Goal: Task Accomplishment & Management: Complete application form

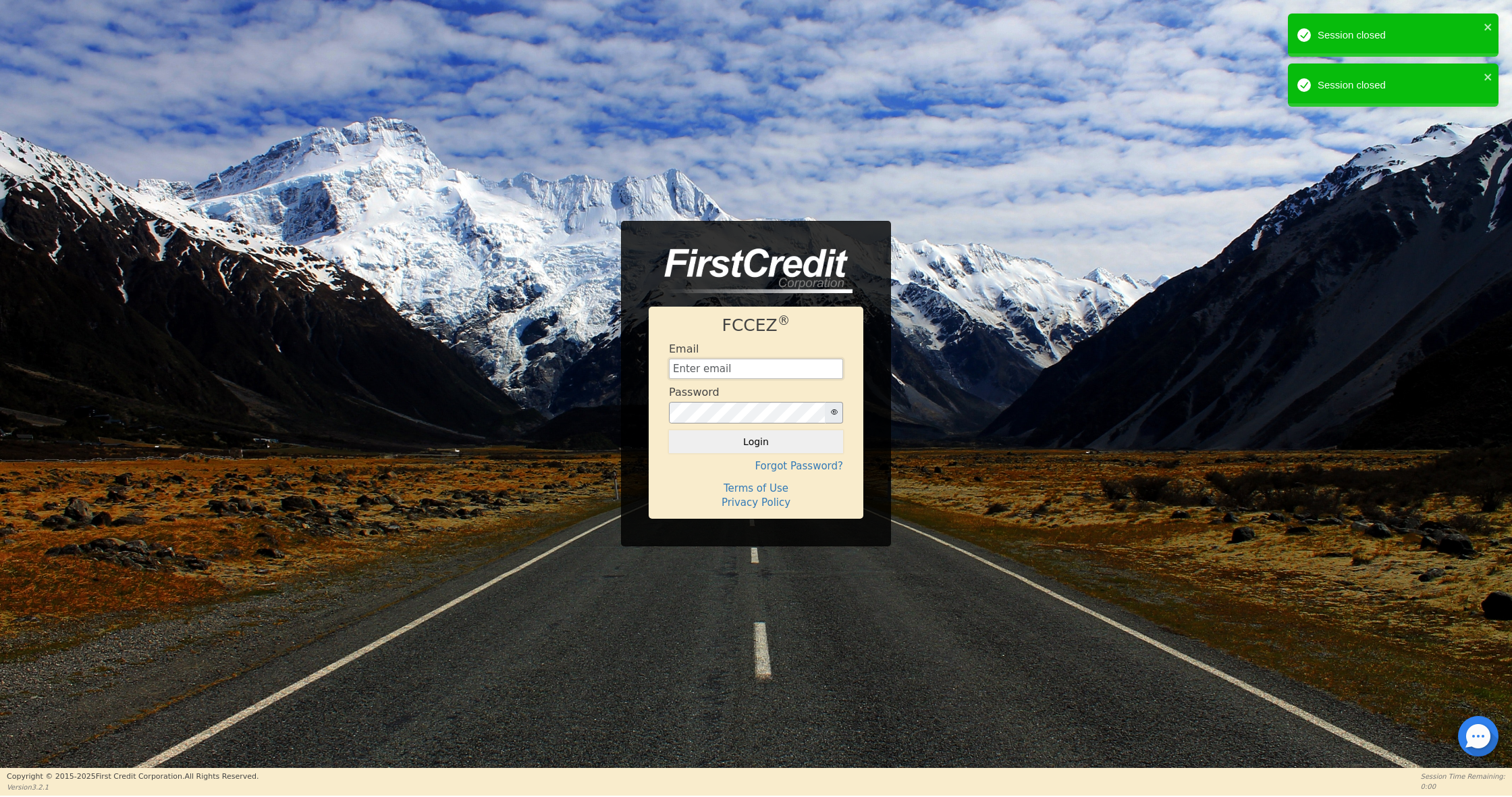
type input "[EMAIL_ADDRESS][DOMAIN_NAME]"
click at [748, 447] on button "Login" at bounding box center [756, 441] width 174 height 23
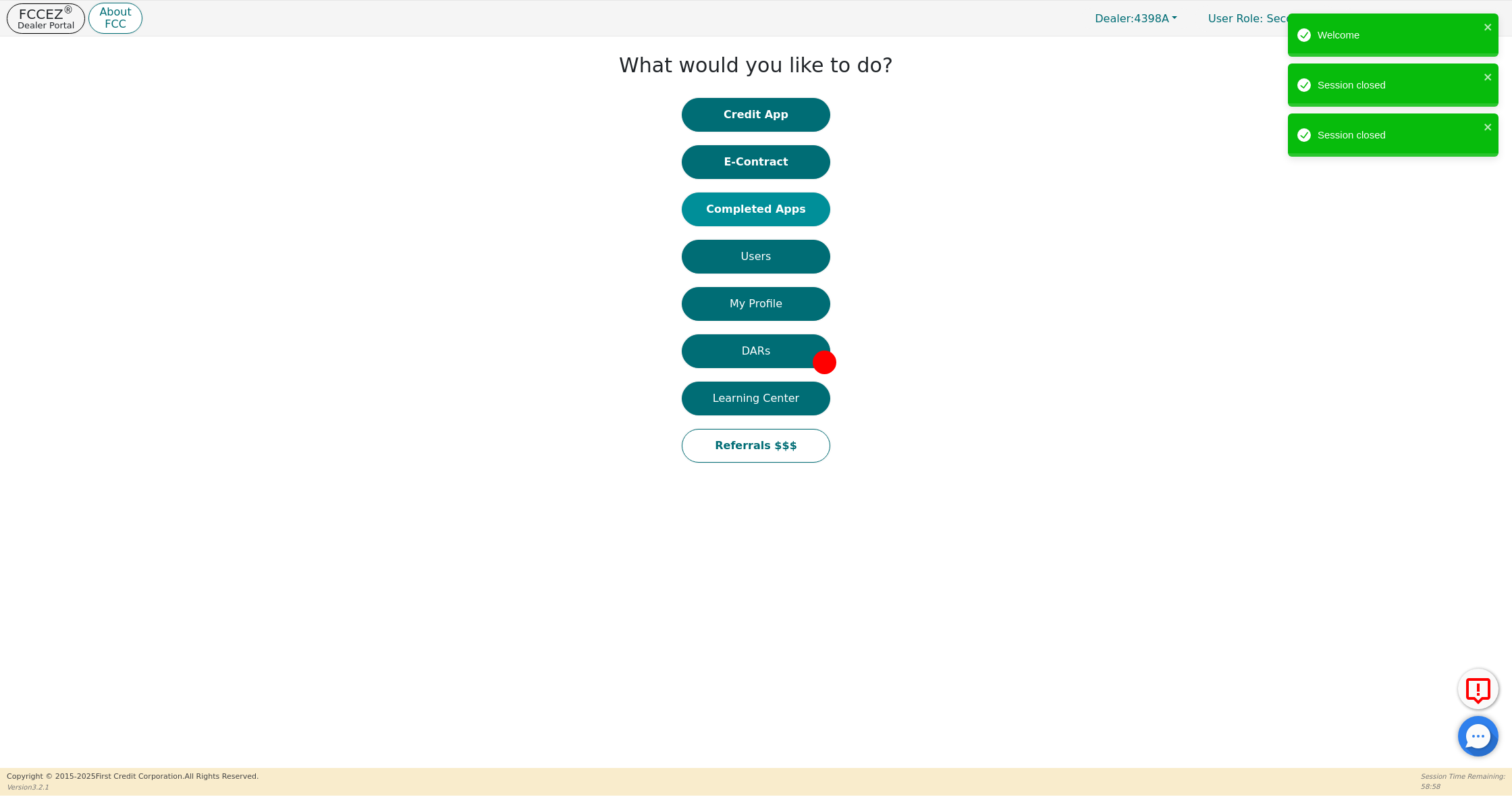
click at [788, 212] on button "Completed Apps" at bounding box center [756, 209] width 149 height 34
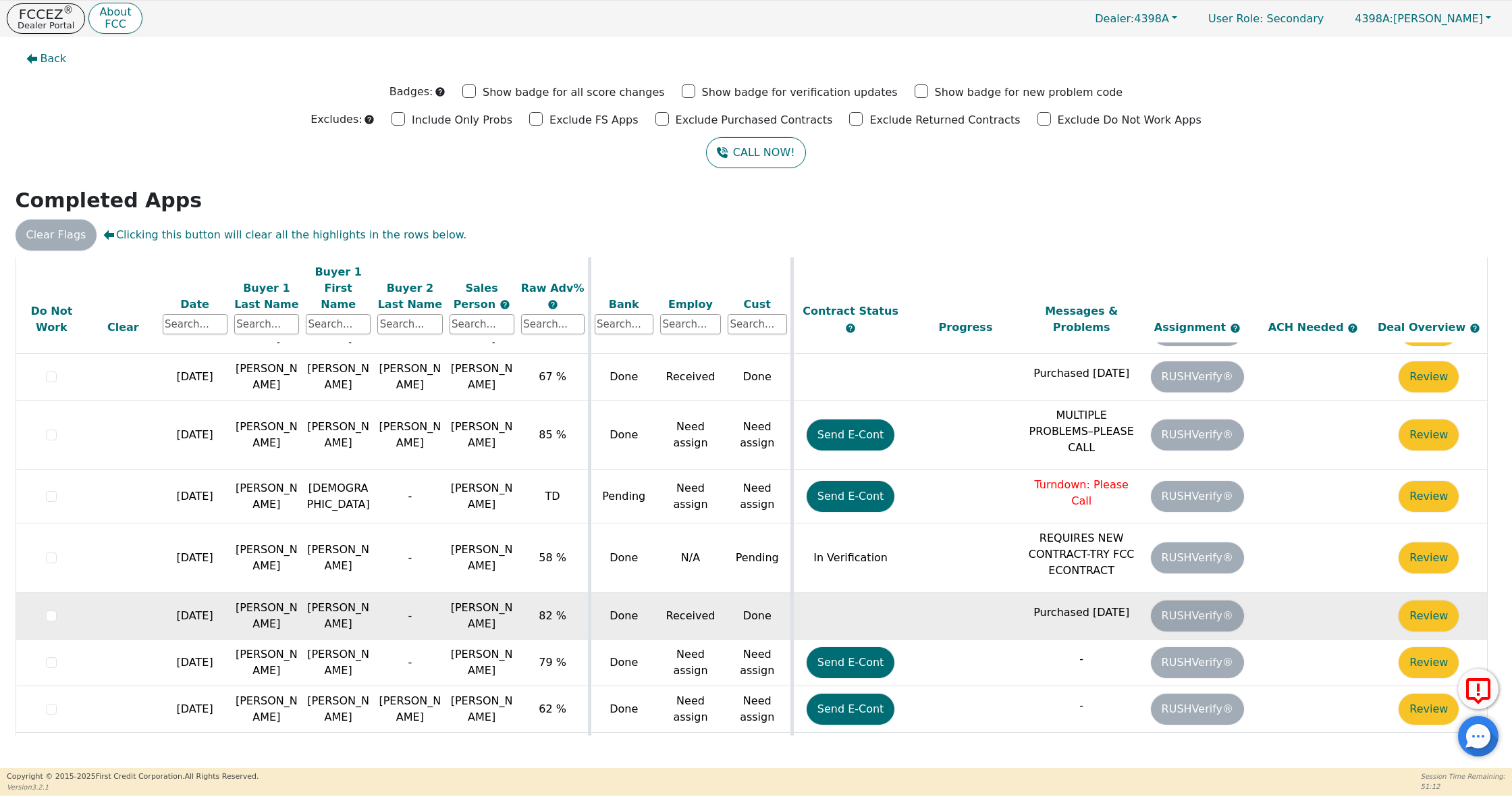
scroll to position [175, 0]
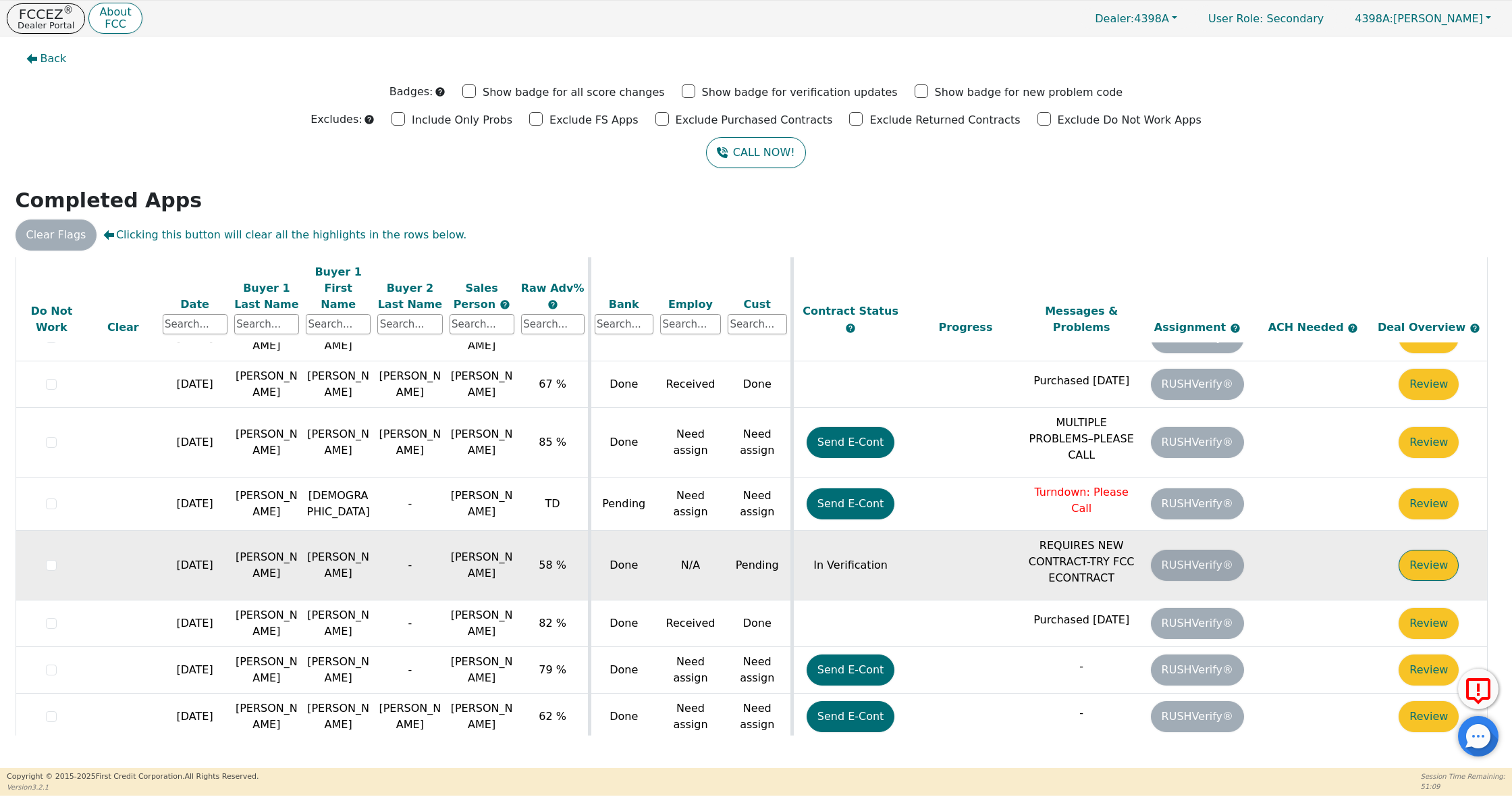
click at [1434, 549] on button "Review" at bounding box center [1429, 565] width 60 height 31
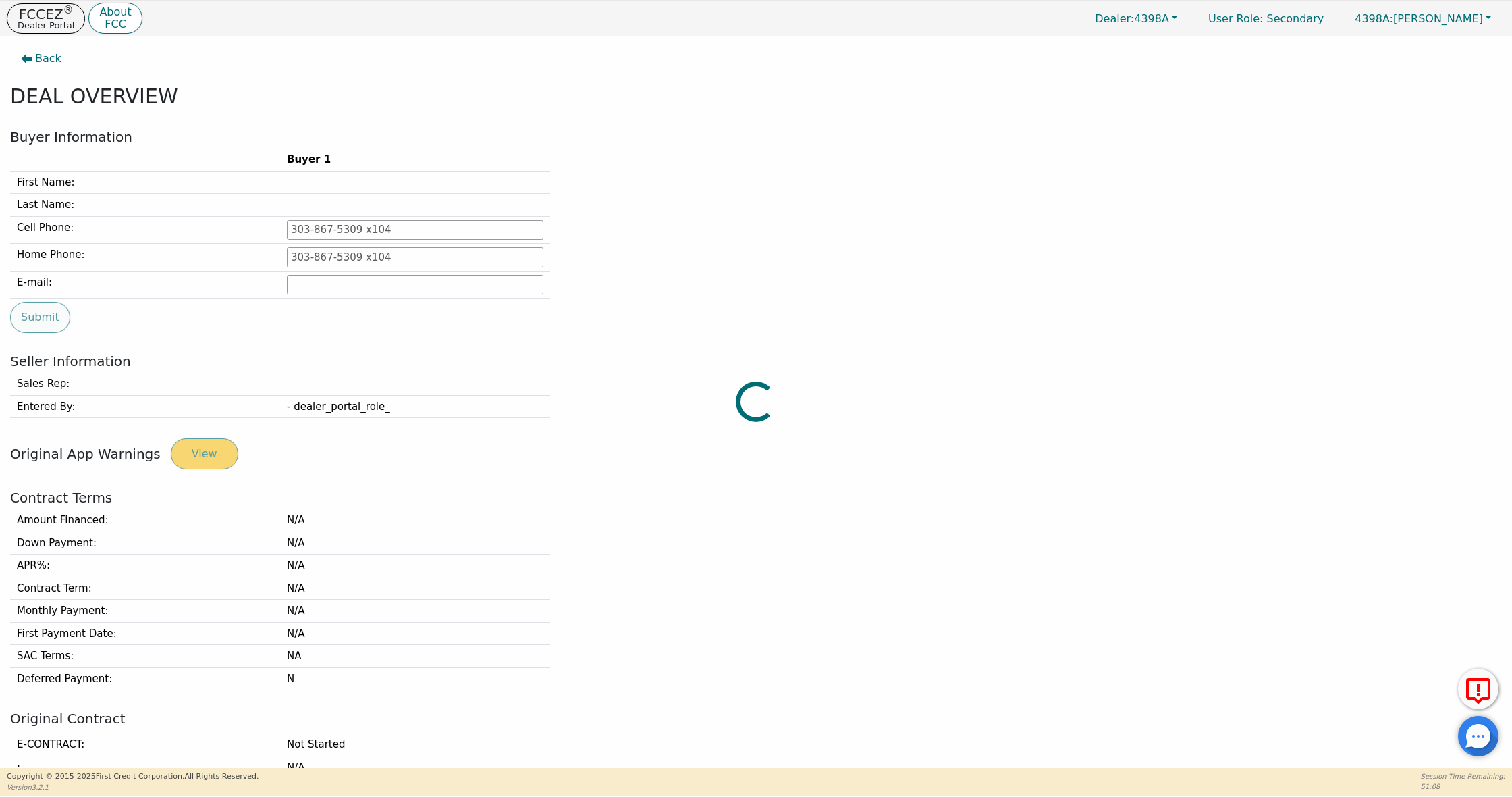
type input "[PHONE_NUMBER]"
type input "[EMAIL_ADDRESS][DOMAIN_NAME]"
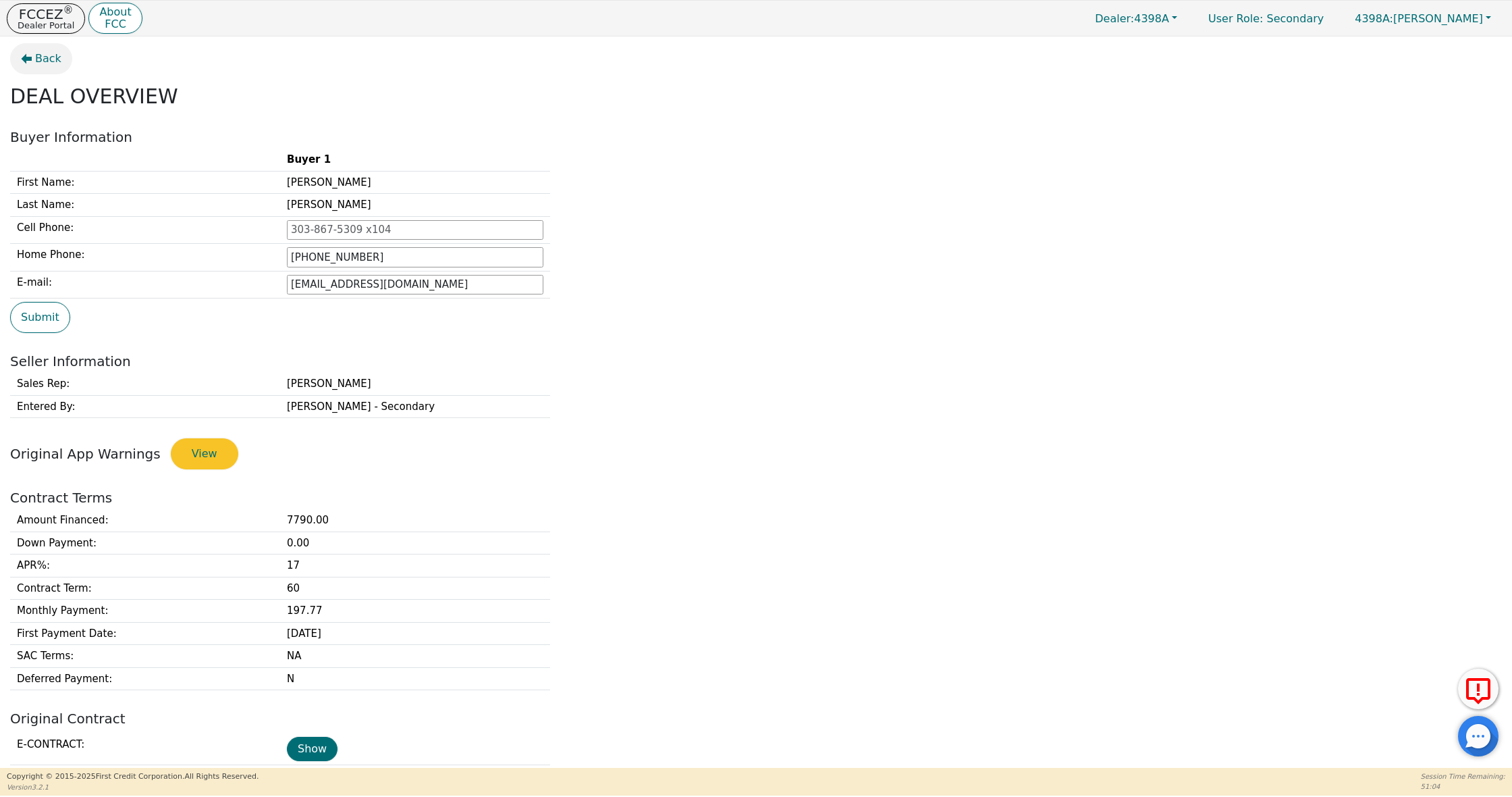
click at [52, 55] on span "Back" at bounding box center [48, 59] width 26 height 16
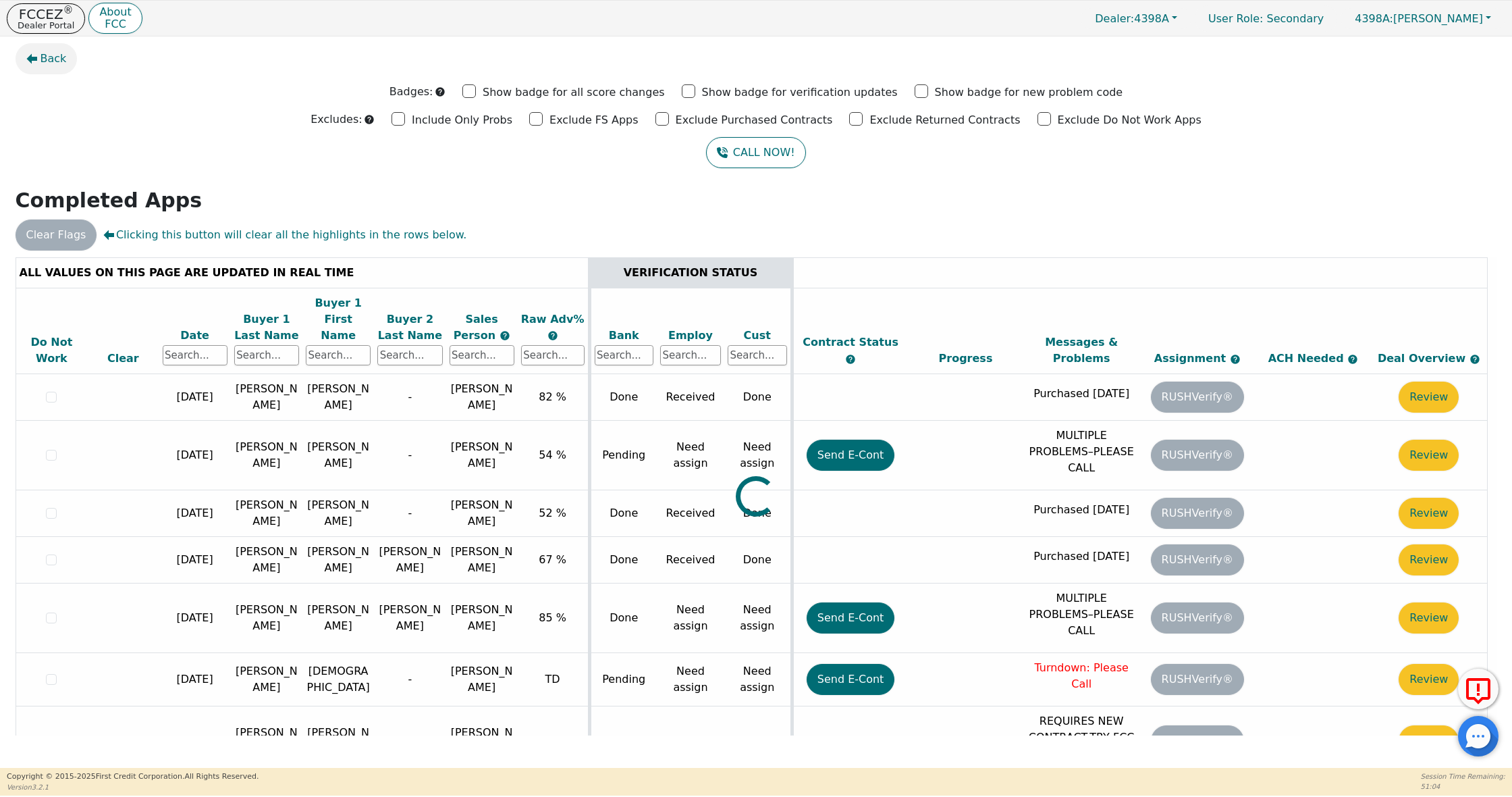
click at [52, 54] on span "Back" at bounding box center [54, 59] width 26 height 16
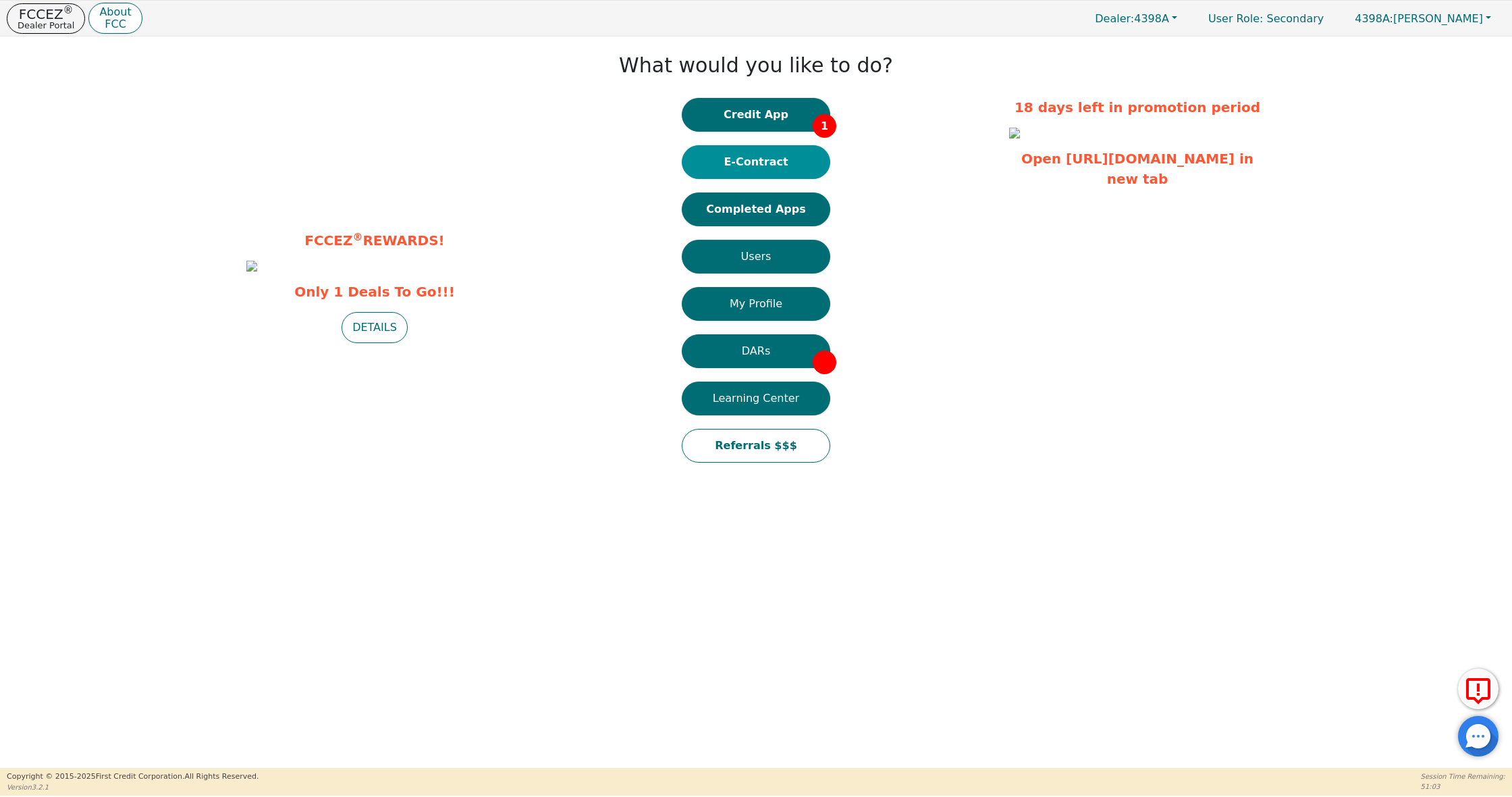
click at [799, 173] on button "E-Contract" at bounding box center [756, 162] width 149 height 34
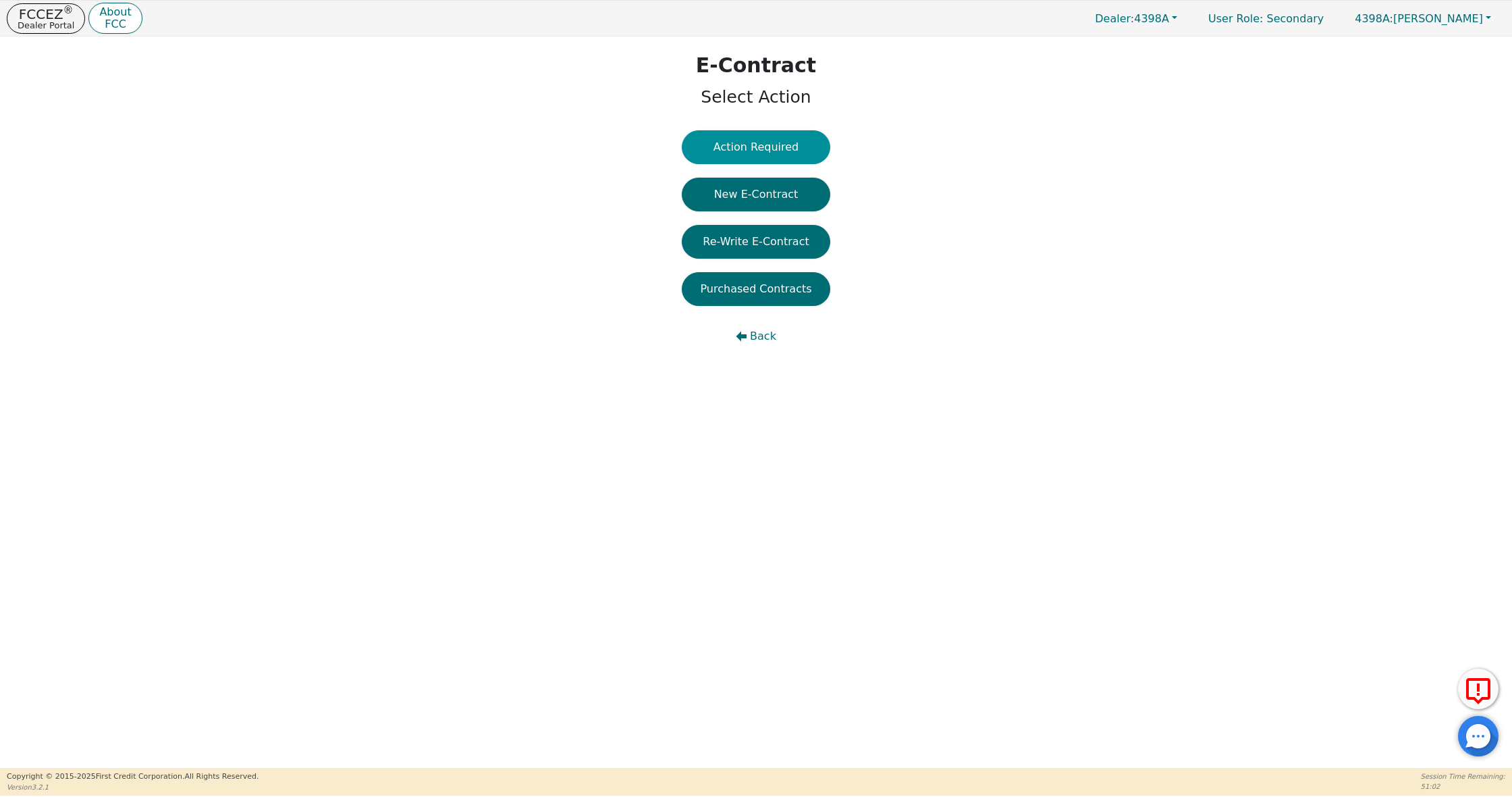
click at [792, 145] on button "Action Required" at bounding box center [756, 147] width 149 height 34
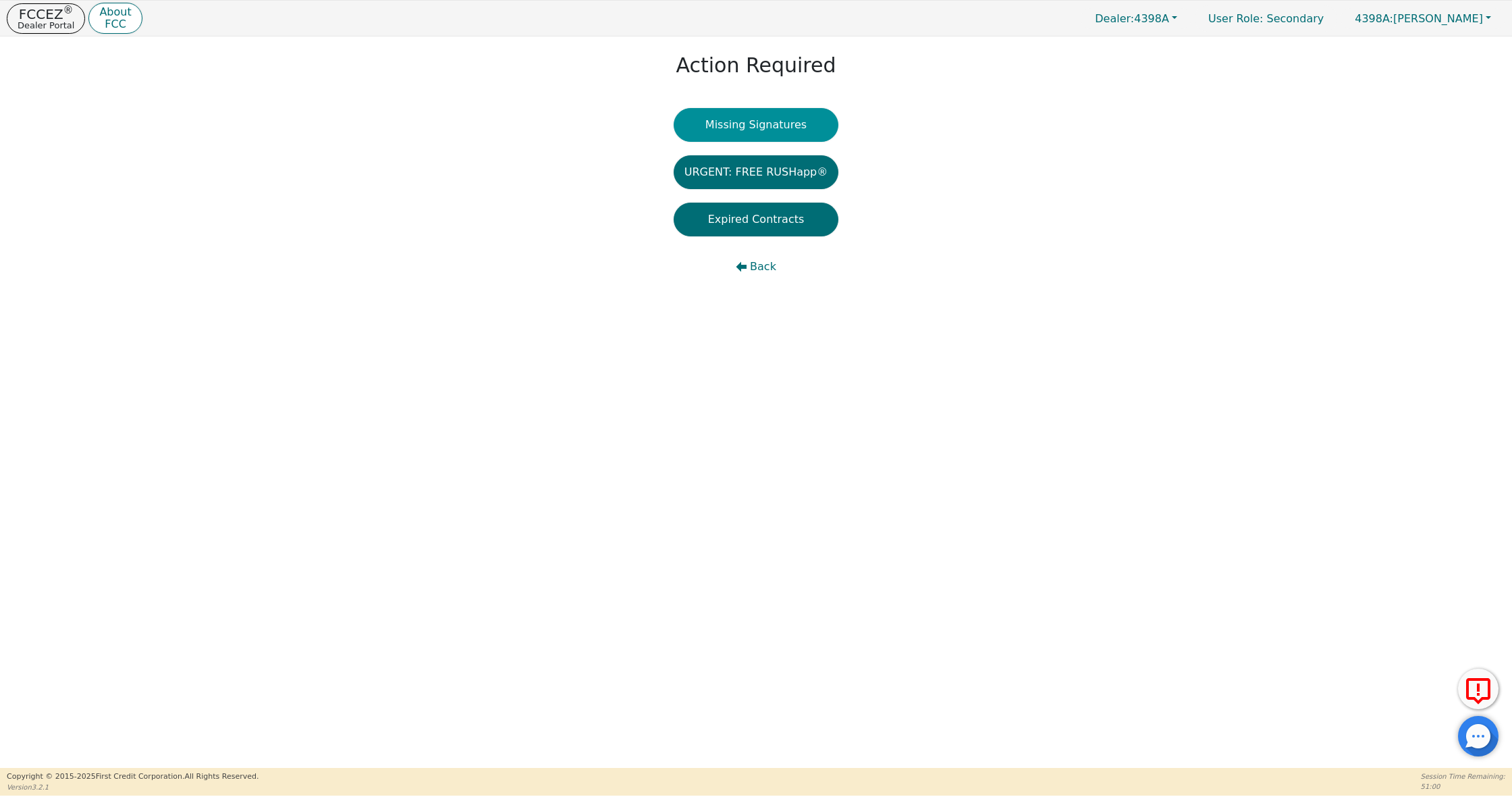
click at [786, 117] on button "Missing Signatures" at bounding box center [756, 125] width 166 height 34
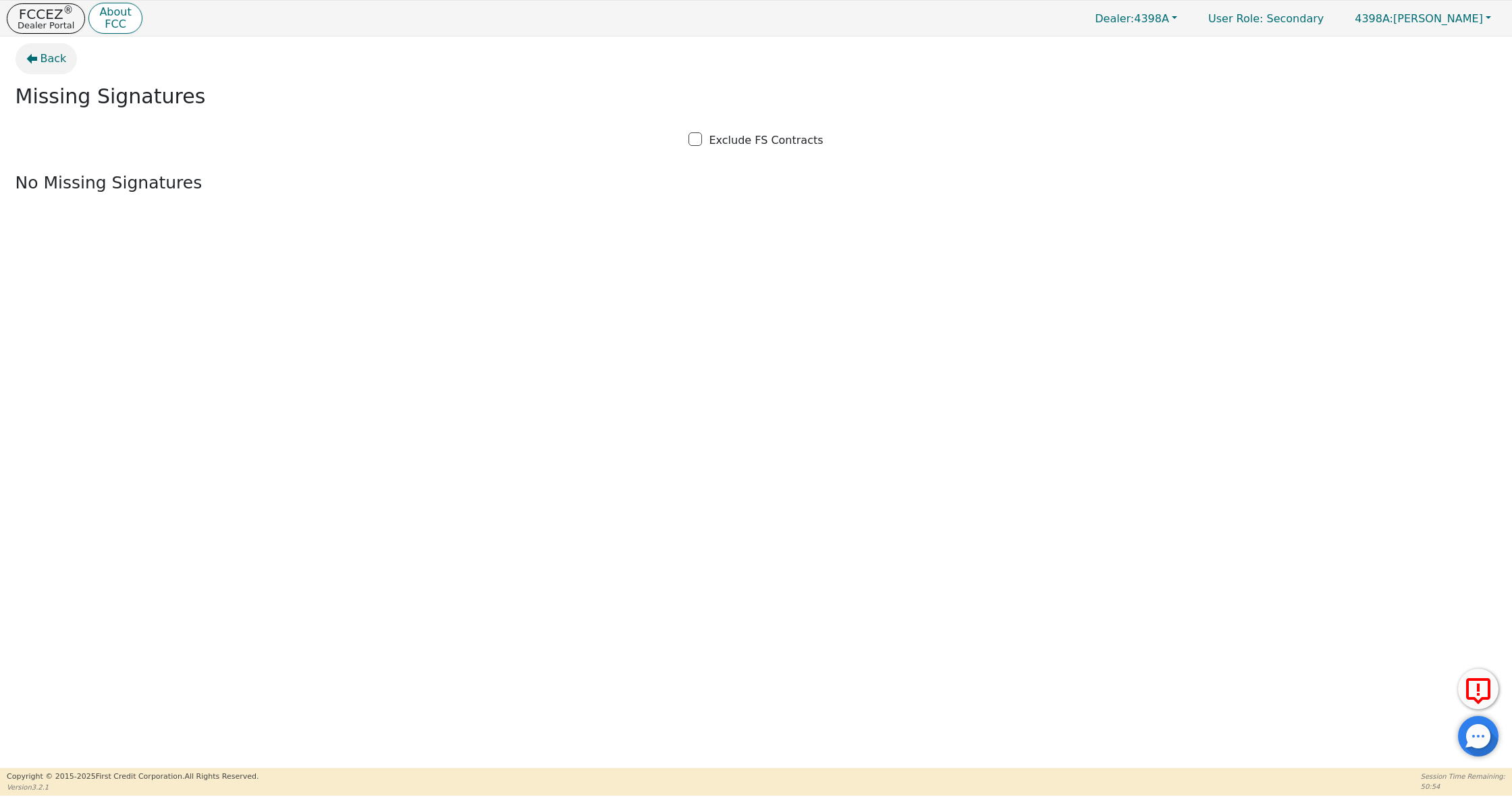
click at [41, 59] on span "Back" at bounding box center [54, 59] width 26 height 16
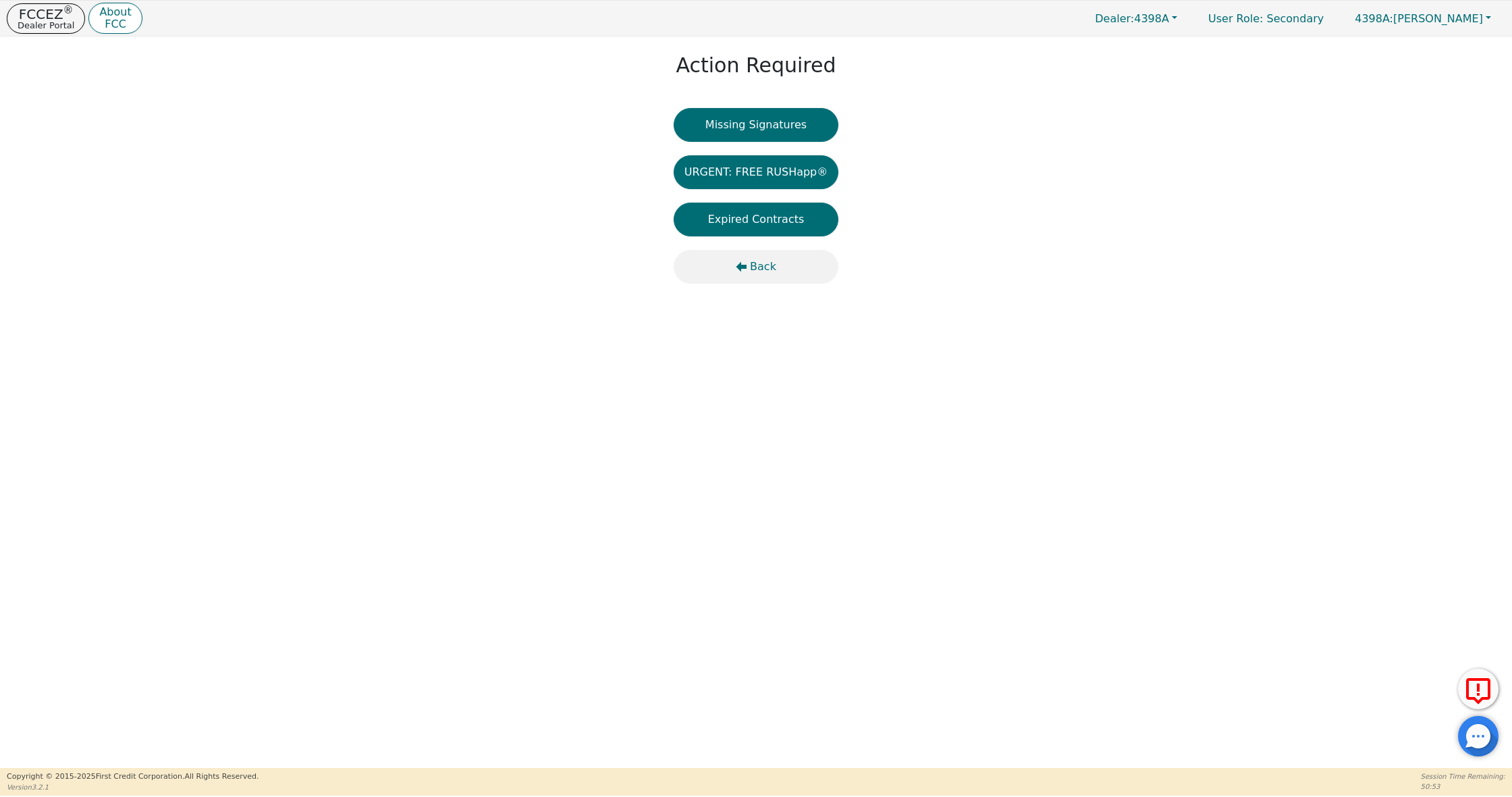
click at [774, 265] on span "Back" at bounding box center [763, 266] width 26 height 16
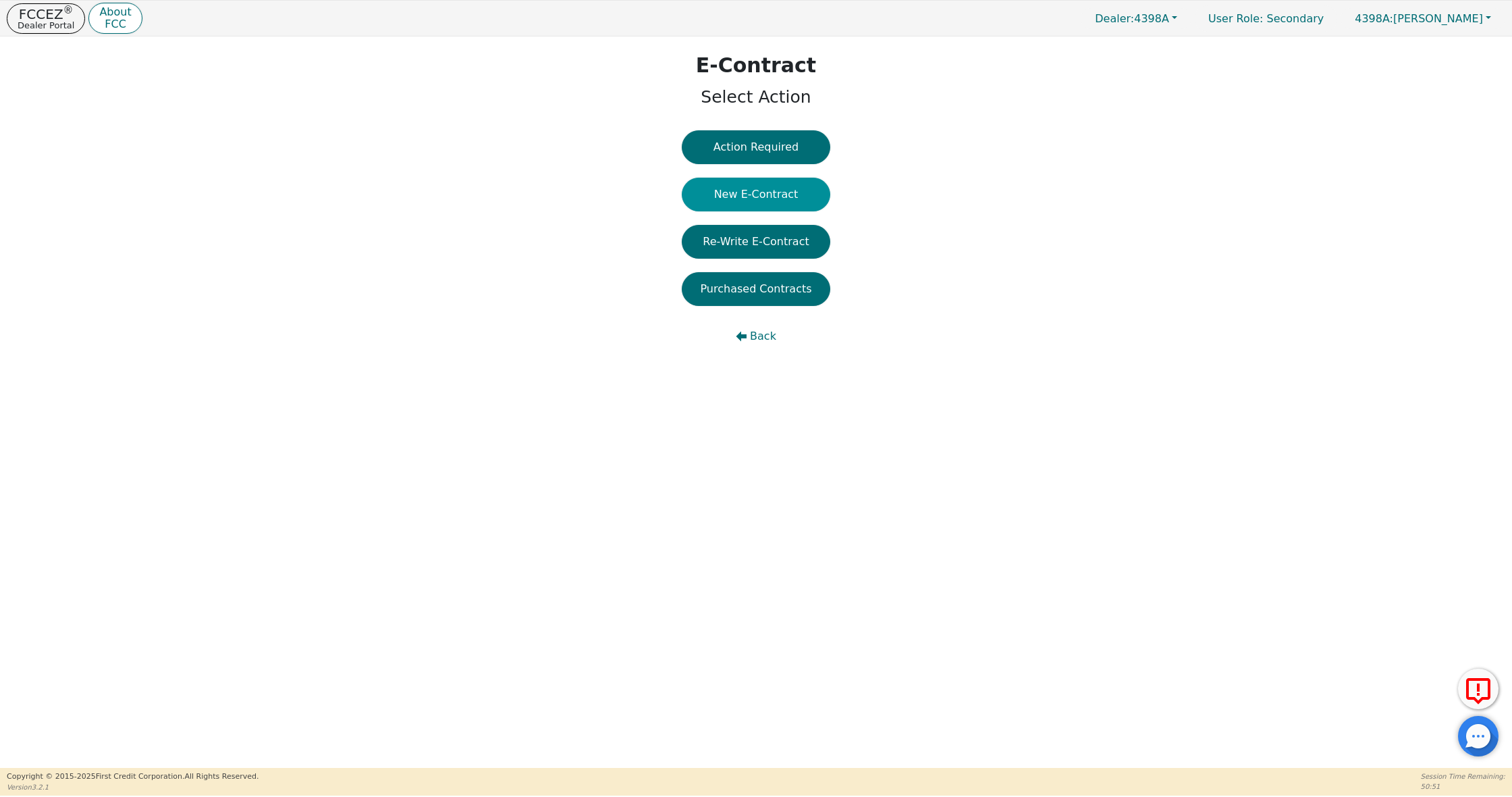
click at [782, 191] on button "New E-Contract" at bounding box center [756, 195] width 149 height 34
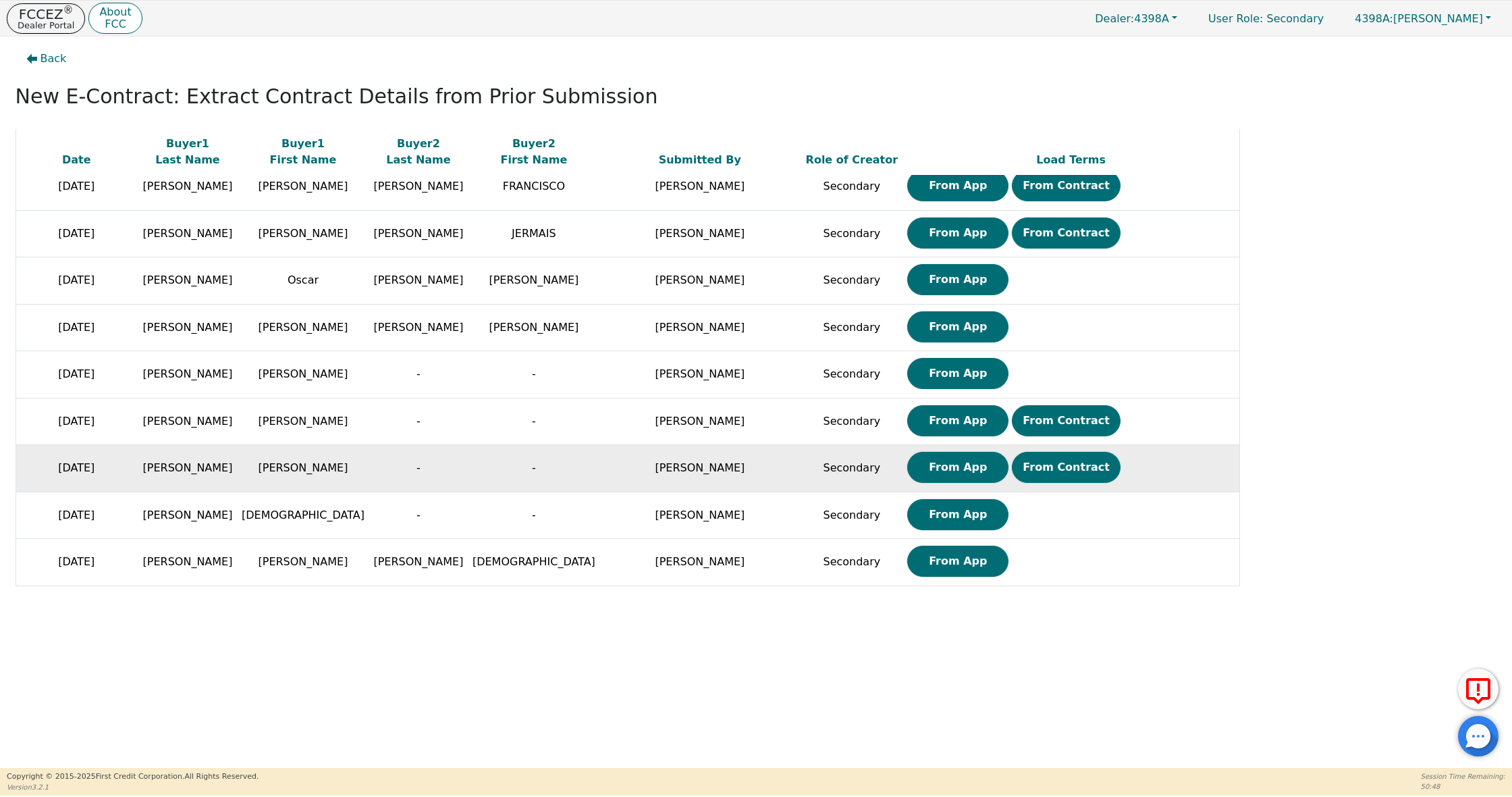
scroll to position [106, 0]
click at [937, 465] on button "From App" at bounding box center [958, 467] width 101 height 31
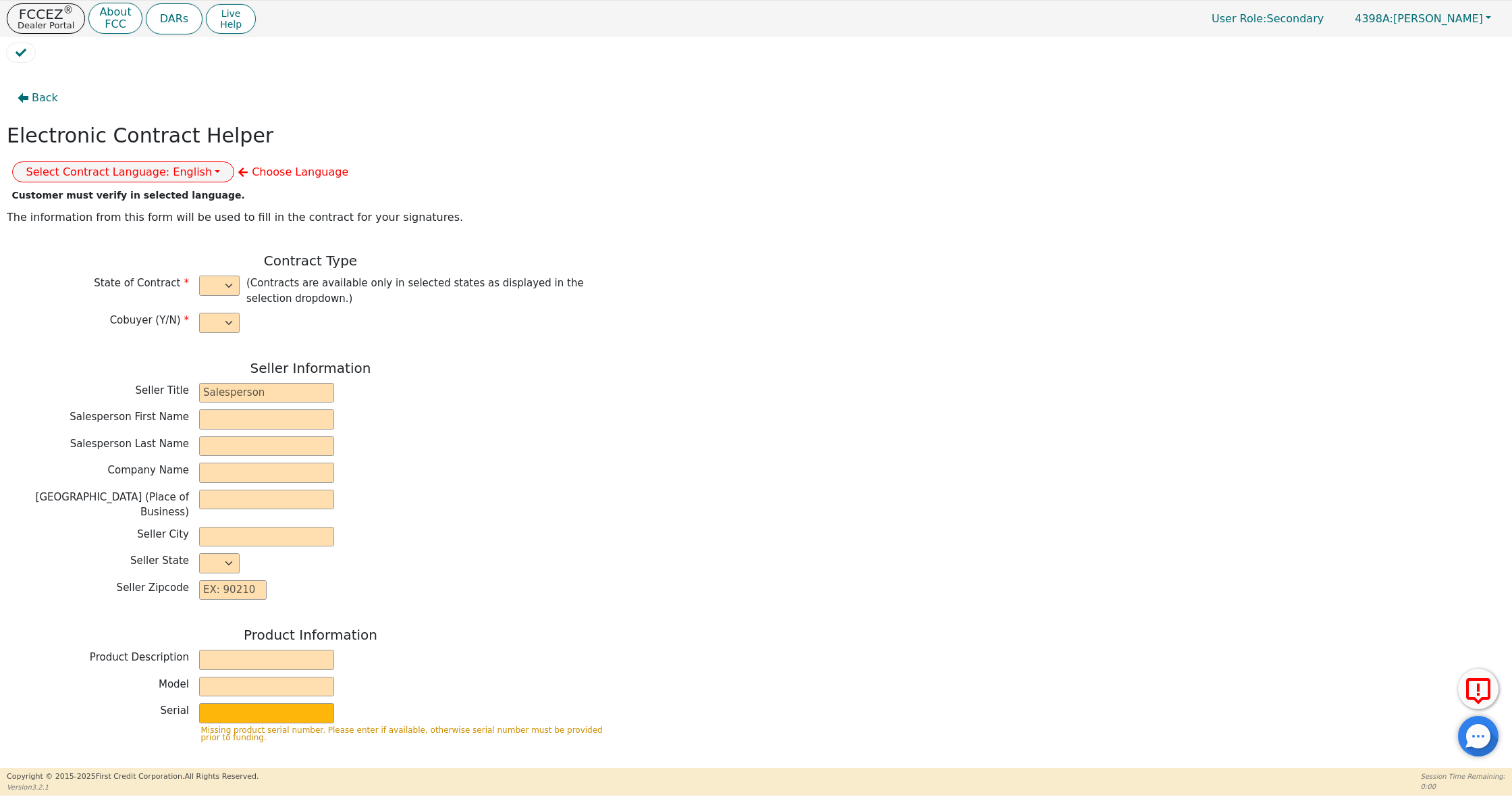
select select "n"
type input "Credit Department"
type input "GABRIELA"
type input "MENDEZ"
type input "INTEGRITY SOLUTIONS FLORIDA"
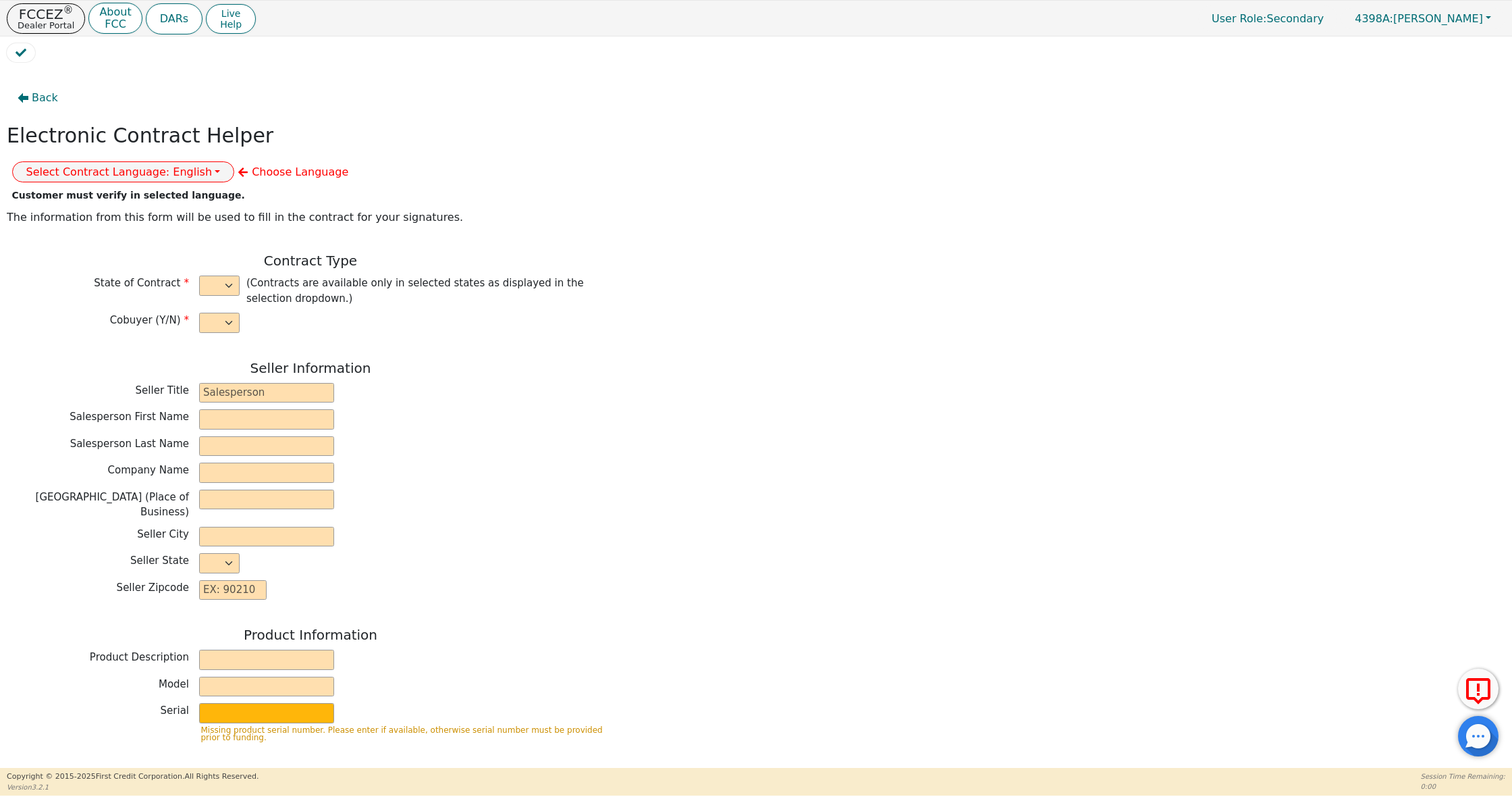
type input "7362 FUTURES DR UNIT 4"
type input "ORLANDO"
select select "FL"
type input "32819"
type input "[PERSON_NAME]"
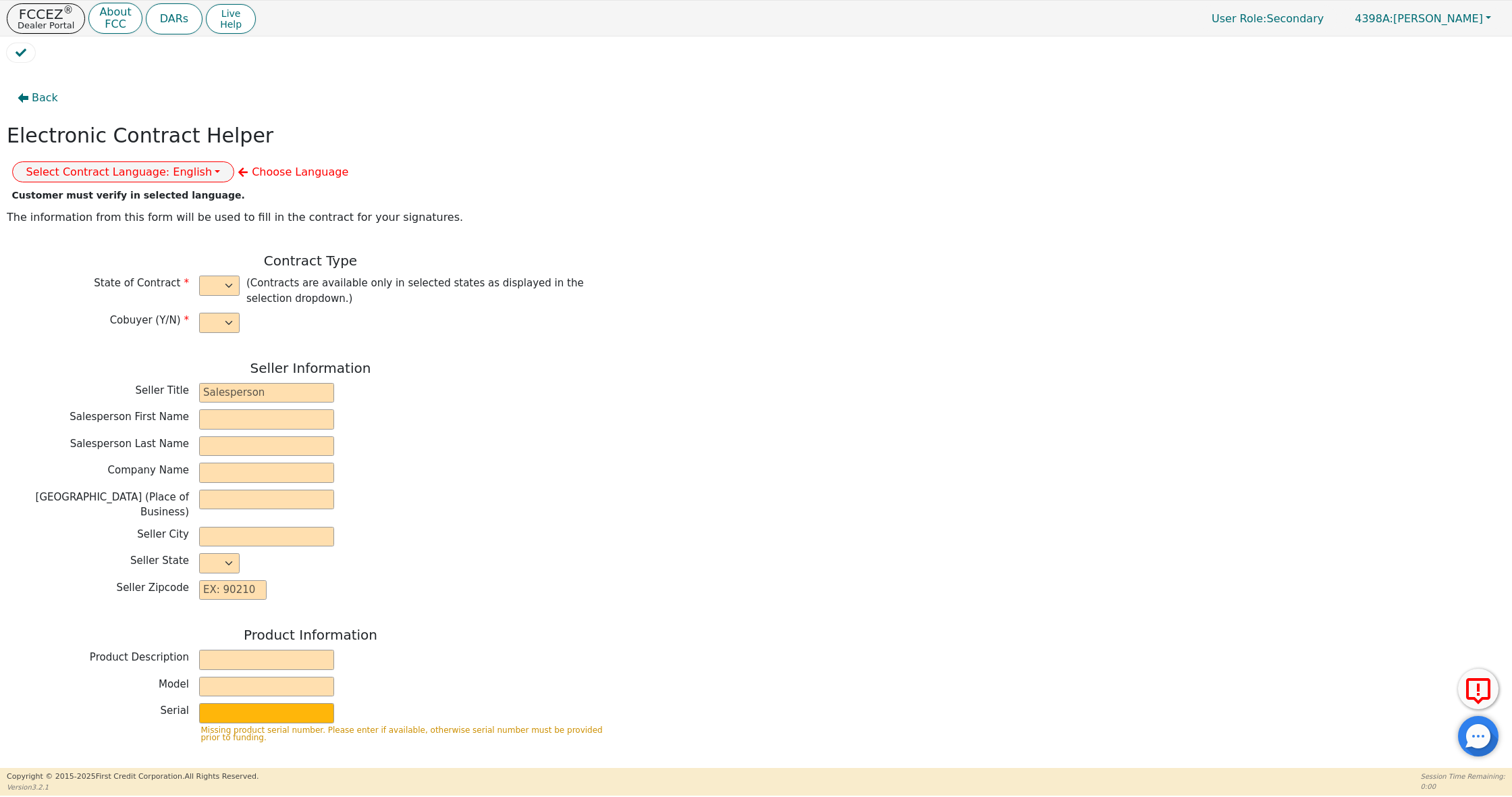
type input "[PERSON_NAME]"
type input "[EMAIL_ADDRESS][DOMAIN_NAME]"
type input "4811 NORTH 85TH AVE"
type input "PHOENIX"
select select "AZ"
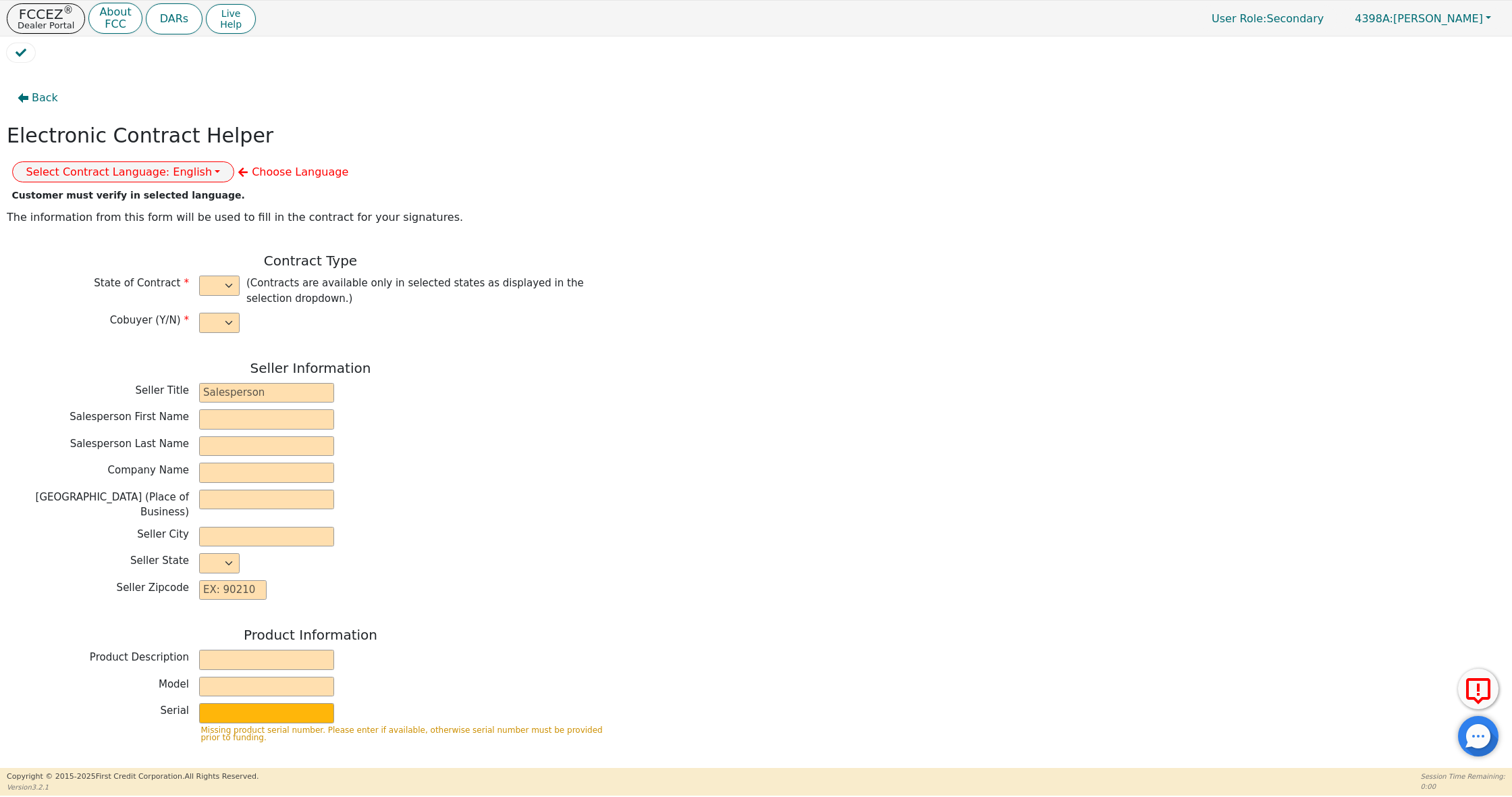
type input "85037"
type input "[DATE]"
type input "17.99"
type input "2025-08-11"
type input "60"
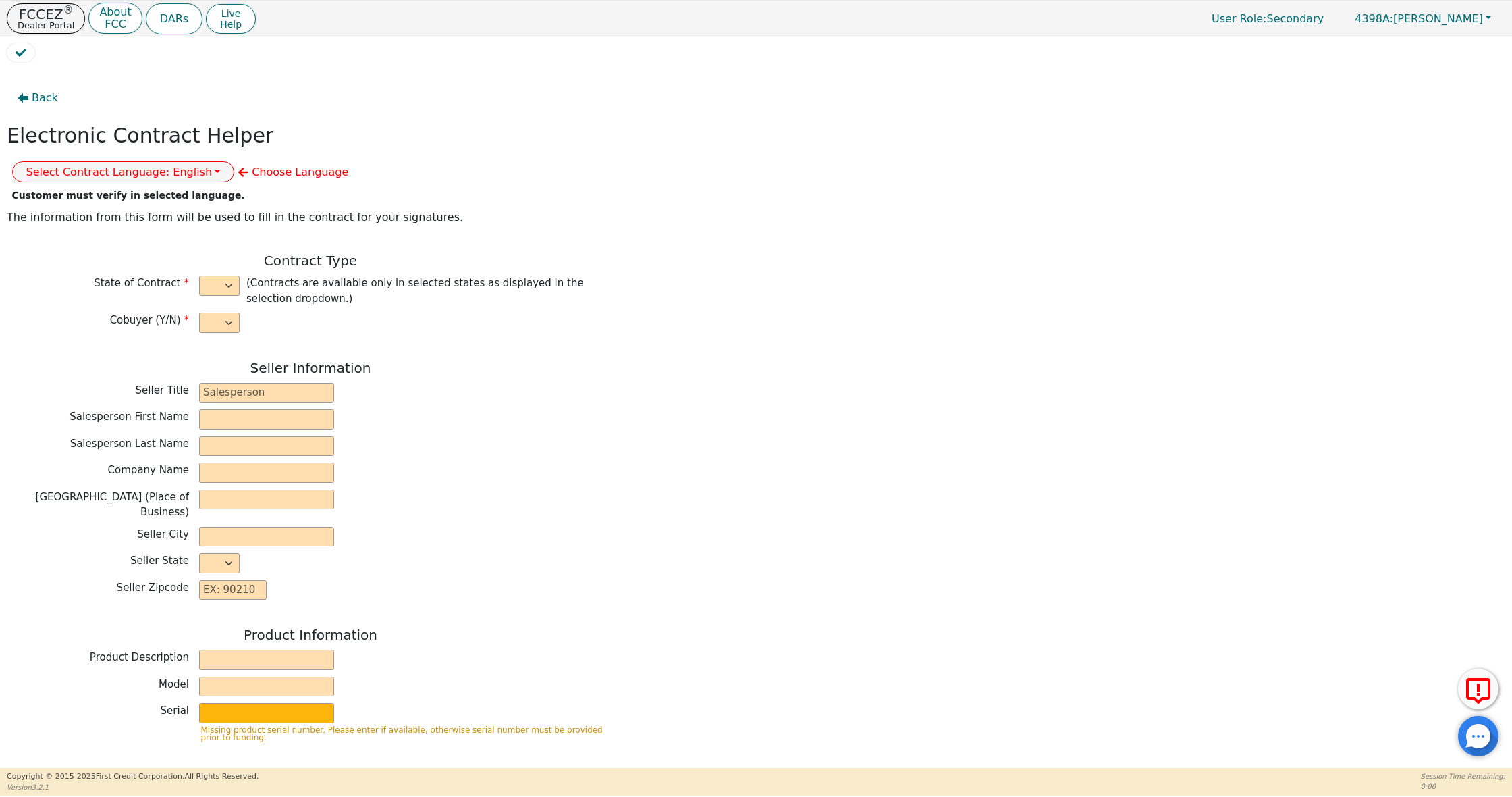
type input "0"
type input "7790.00"
type input "0.00"
type input "7790.00"
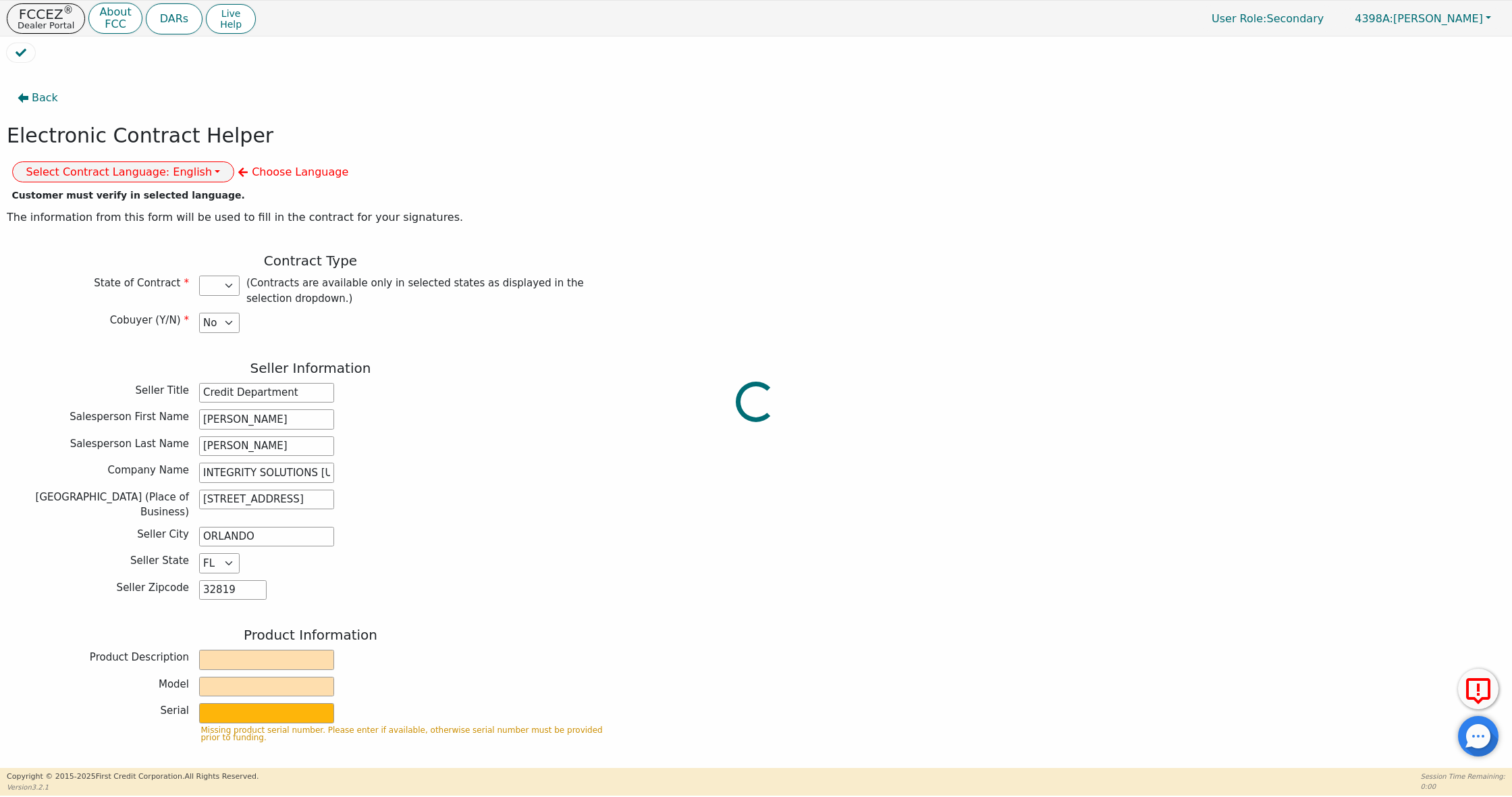
select select "AZ"
click at [235, 162] on button "Select Contract Language: English" at bounding box center [123, 172] width 223 height 21
click at [120, 208] on link "Spanish" at bounding box center [65, 217] width 106 height 18
click at [244, 637] on div "Product Information Product Description Model Serial Missing product serial num…" at bounding box center [310, 690] width 608 height 126
click at [244, 650] on input "text" at bounding box center [266, 660] width 135 height 20
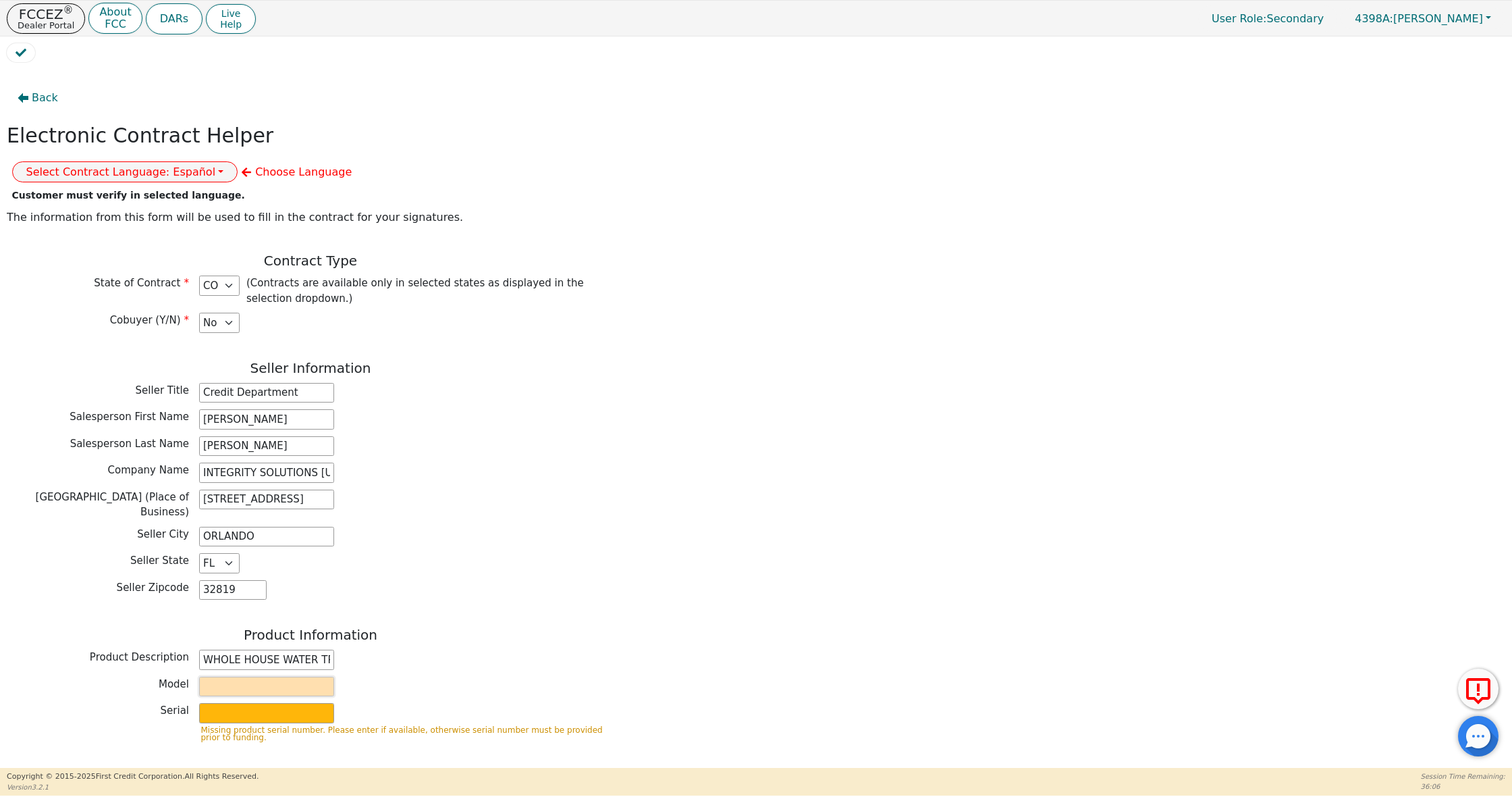
type input "WHOLE HOUSE WATER TREATMENT SYSTEM"
type input "WATTS"
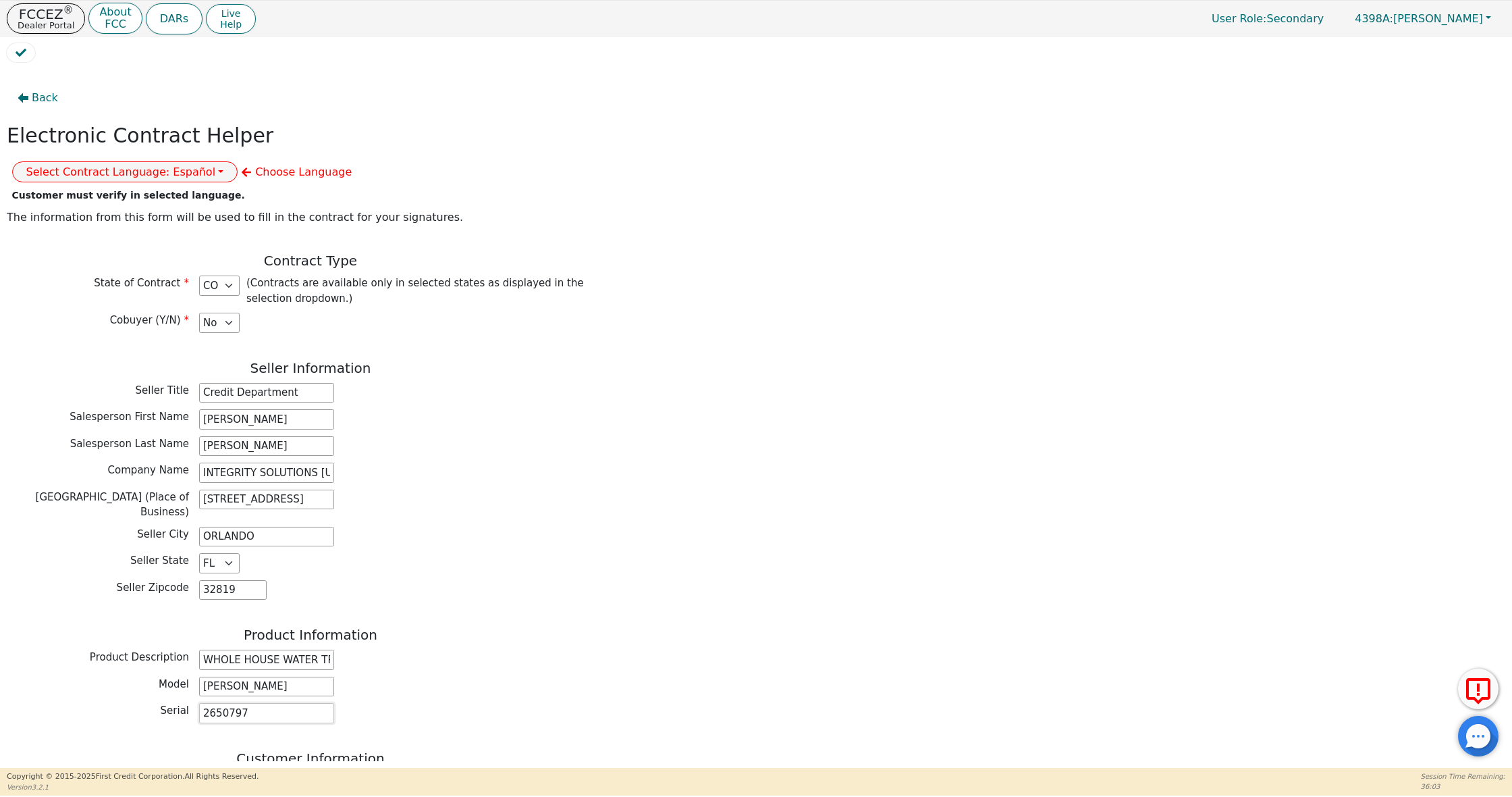
type input "2650797"
click at [553, 635] on div "Product Information Product Description WHOLE HOUSE WATER TREATMENT SYSTEM Mode…" at bounding box center [310, 678] width 608 height 103
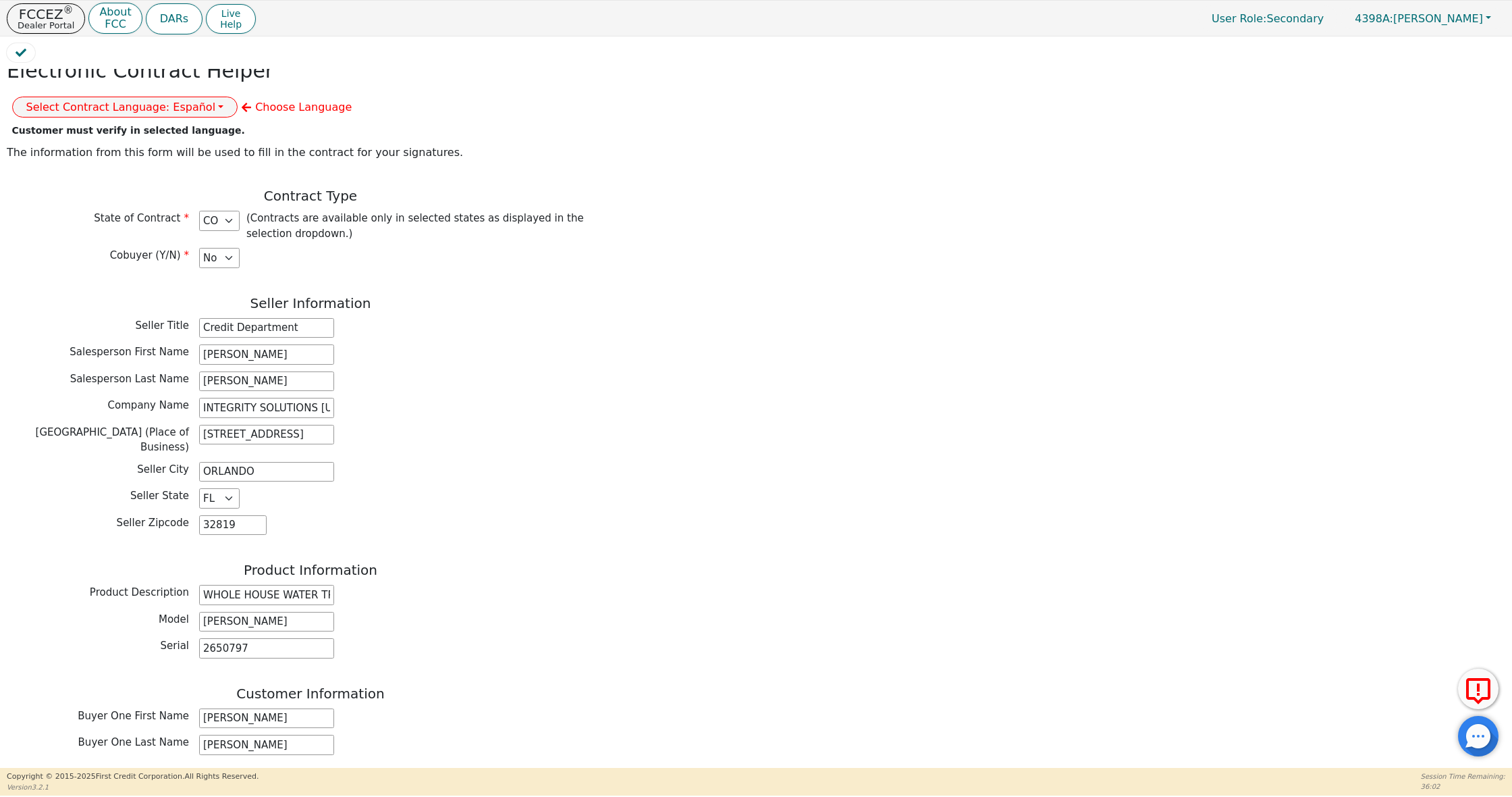
click at [553, 635] on div "Back Electronic Contract Helper Select Contract Language: Español English Spani…" at bounding box center [310, 760] width 608 height 1484
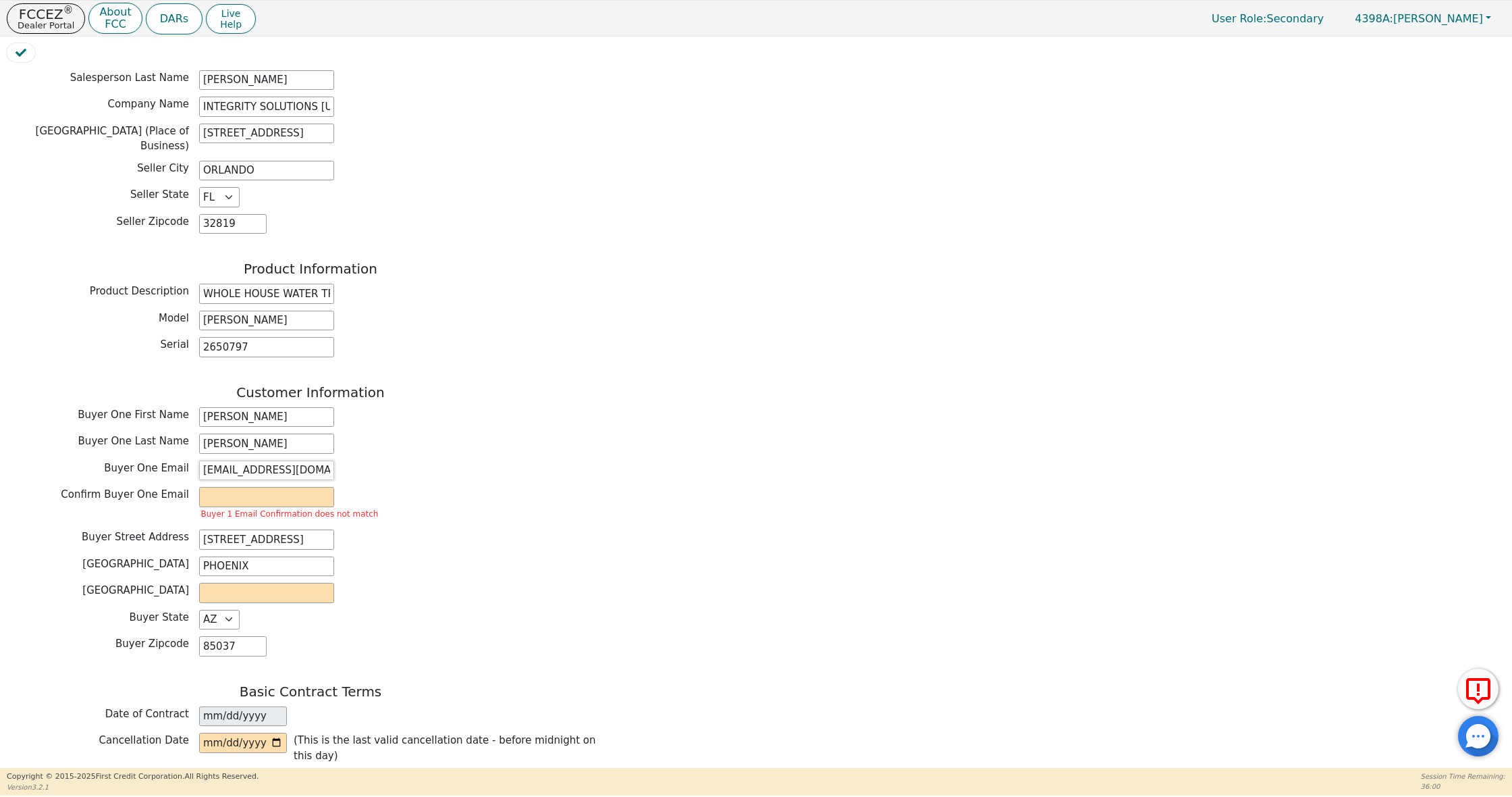
drag, startPoint x: 319, startPoint y: 436, endPoint x: 179, endPoint y: 435, distance: 140.0
click at [267, 487] on div "Buyer 1 Email Confirmation does not match" at bounding box center [289, 504] width 181 height 36
paste input "[EMAIL_ADDRESS][DOMAIN_NAME]"
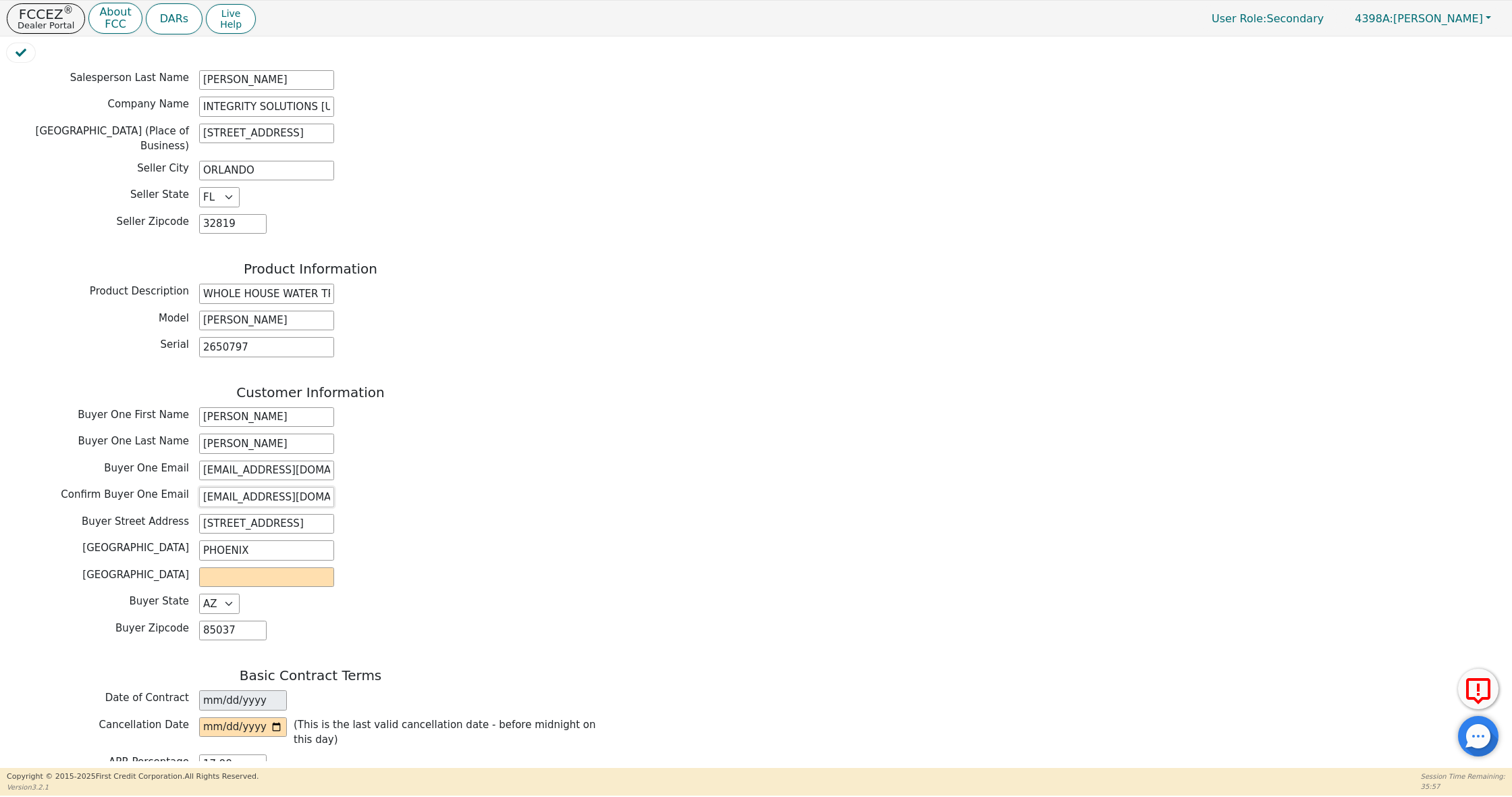
type input "[EMAIL_ADDRESS][DOMAIN_NAME]"
click at [270, 555] on div "Customer Information Buyer One First Name JORGE Buyer One Last Name GUZMAN Buye…" at bounding box center [310, 516] width 608 height 264
click at [270, 567] on input "text" at bounding box center [266, 578] width 135 height 20
type input "AZ"
click at [413, 567] on div "Buyer County AZ" at bounding box center [310, 578] width 608 height 20
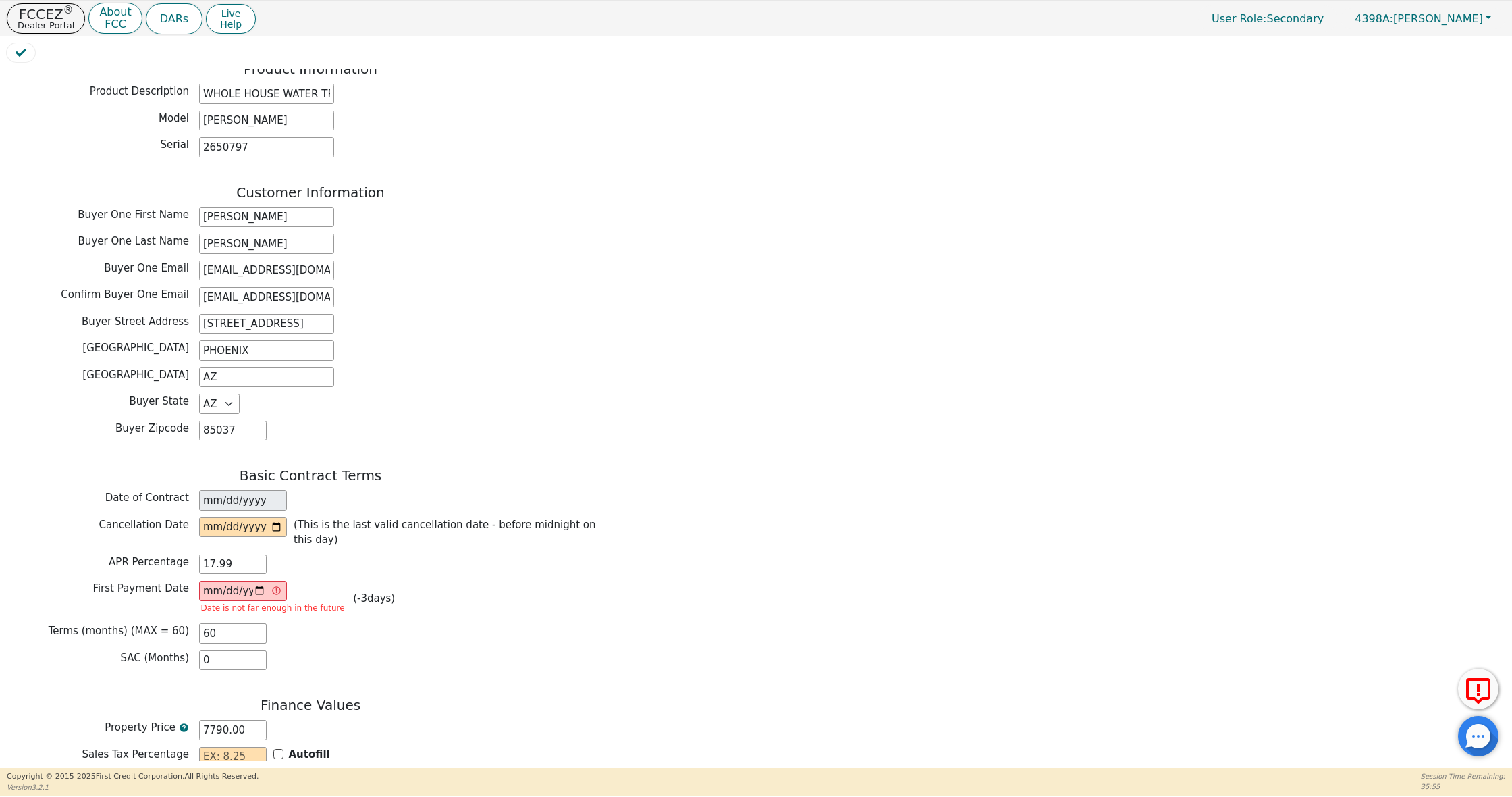
scroll to position [586, 0]
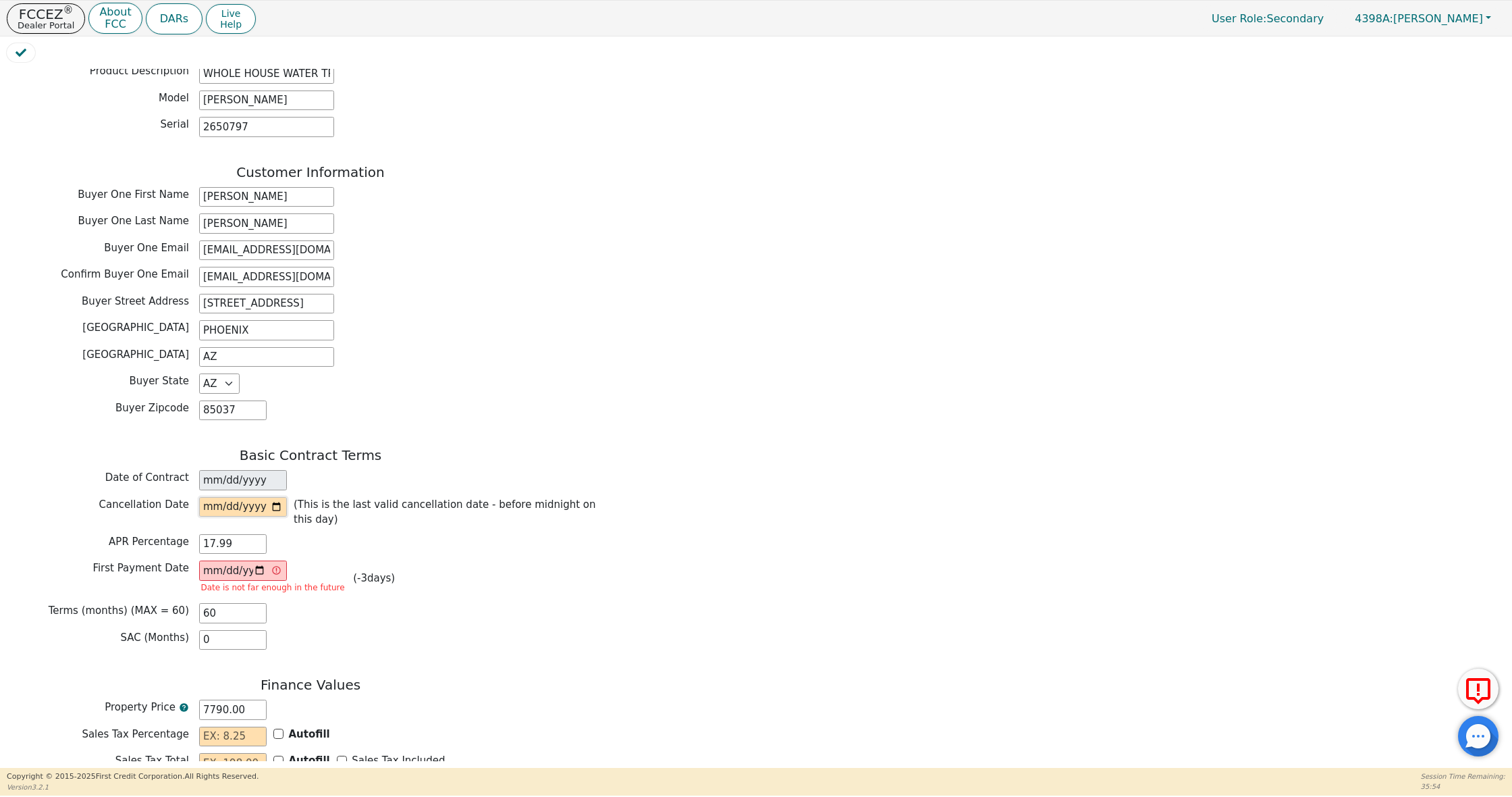
click at [226, 497] on input "date" at bounding box center [242, 507] width 88 height 20
type input "2025-08-18"
click at [530, 603] on div "Terms (months) (MAX = 60) 60" at bounding box center [310, 613] width 608 height 20
click at [231, 561] on input "2025-08-11" at bounding box center [242, 571] width 88 height 20
click at [417, 630] on div "SAC (Months) 0" at bounding box center [310, 640] width 608 height 20
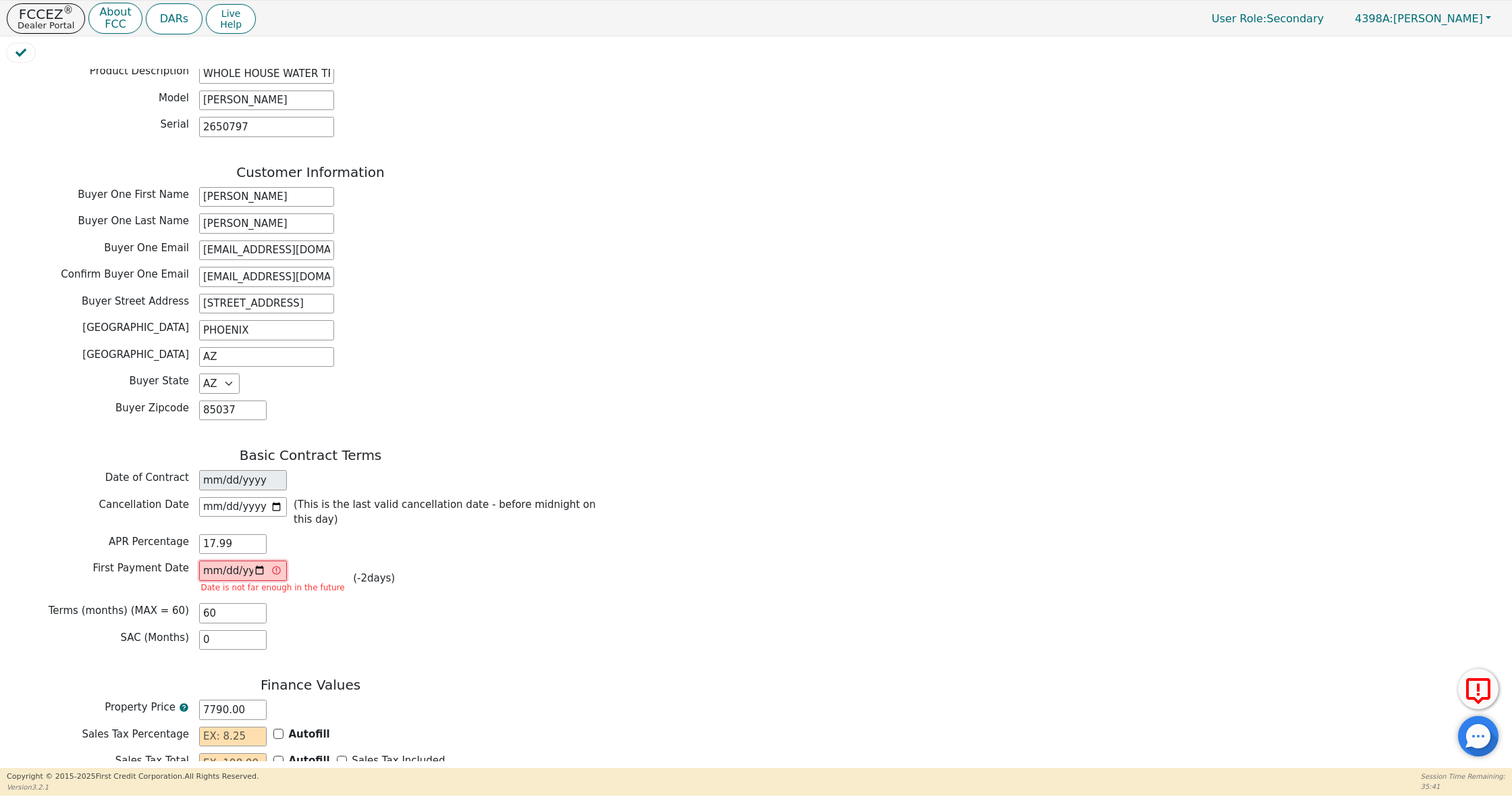
click at [230, 561] on input "2025-08-12" at bounding box center [242, 571] width 88 height 20
click at [404, 628] on div "Back Electronic Contract Helper Select Contract Language: Español English Spani…" at bounding box center [310, 231] width 608 height 1468
click at [264, 561] on input "[DATE]" at bounding box center [242, 571] width 88 height 20
click at [350, 630] on div "SAC (Months) 0" at bounding box center [310, 640] width 608 height 20
click at [260, 561] on input "2025-08-15" at bounding box center [242, 571] width 88 height 20
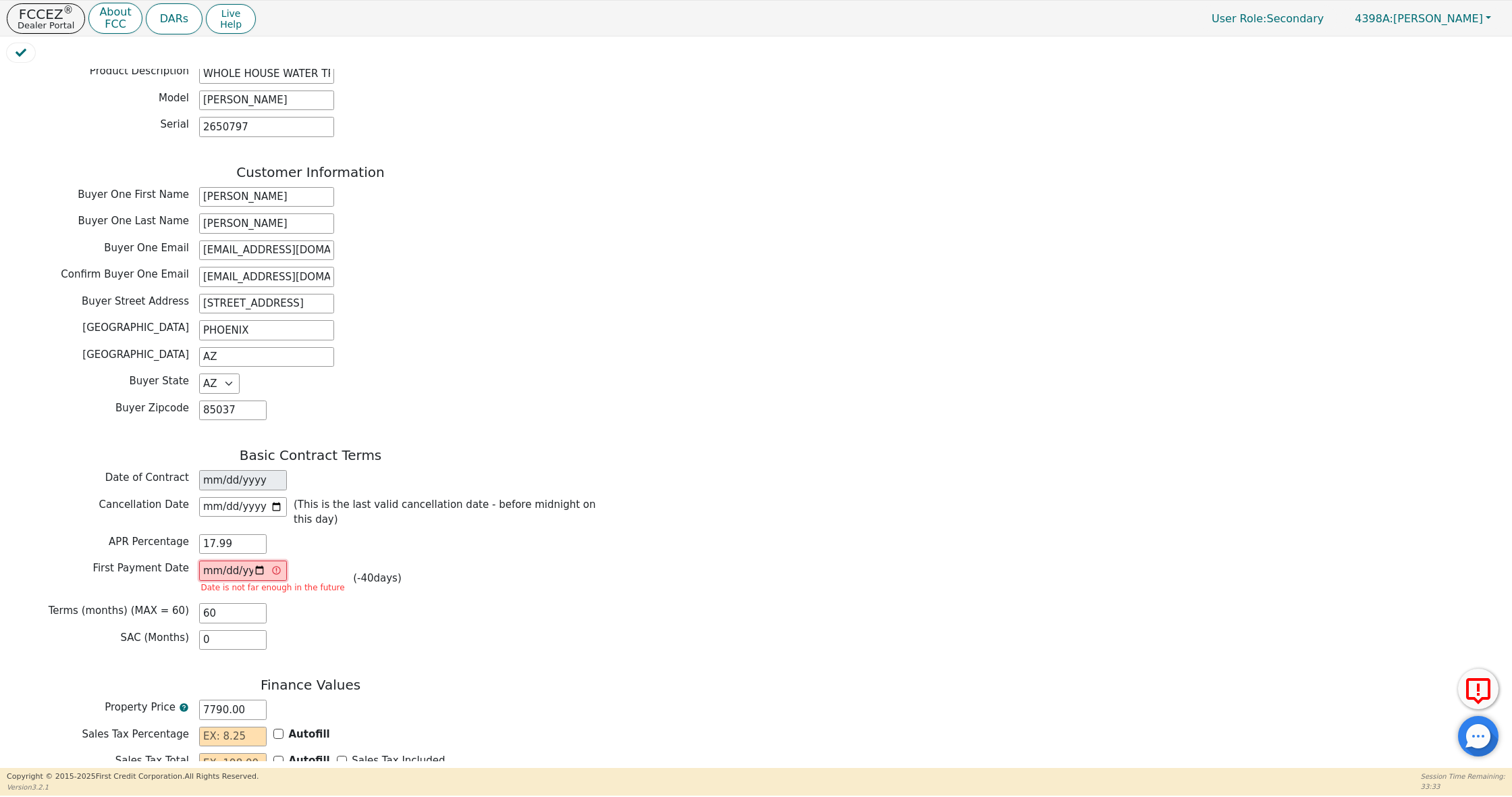
click at [212, 561] on input "2025-07-05" at bounding box center [242, 571] width 88 height 20
type input "2025-08-19"
click at [472, 629] on div "Back Electronic Contract Helper Select Contract Language: Español English Spani…" at bounding box center [310, 231] width 608 height 1468
click at [260, 561] on input "2025-08-19" at bounding box center [242, 571] width 88 height 20
click at [231, 497] on input "2025-08-18" at bounding box center [242, 507] width 88 height 20
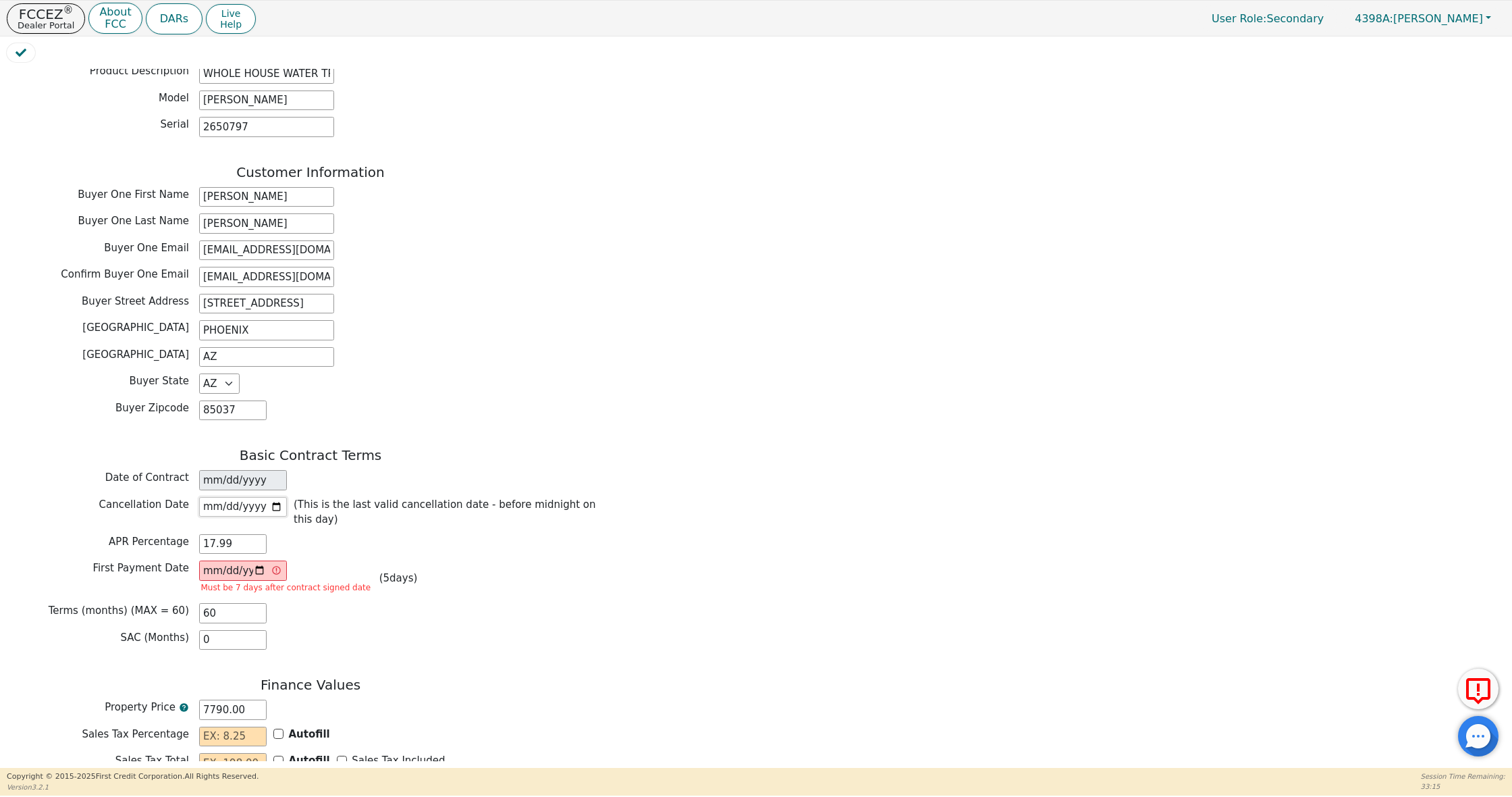
type input "2025-08-20"
click at [347, 497] on div "Cancellation Date 2025-08-20 (This is the last valid cancellation date - before…" at bounding box center [310, 514] width 608 height 34
click at [228, 497] on input "2025-08-20" at bounding box center [242, 507] width 88 height 20
click at [446, 561] on div "First Payment Date 2025-08-19 Must be 7 days after contract signed date ( 5 day…" at bounding box center [310, 578] width 608 height 36
click at [219, 561] on input "2025-08-19" at bounding box center [242, 571] width 88 height 20
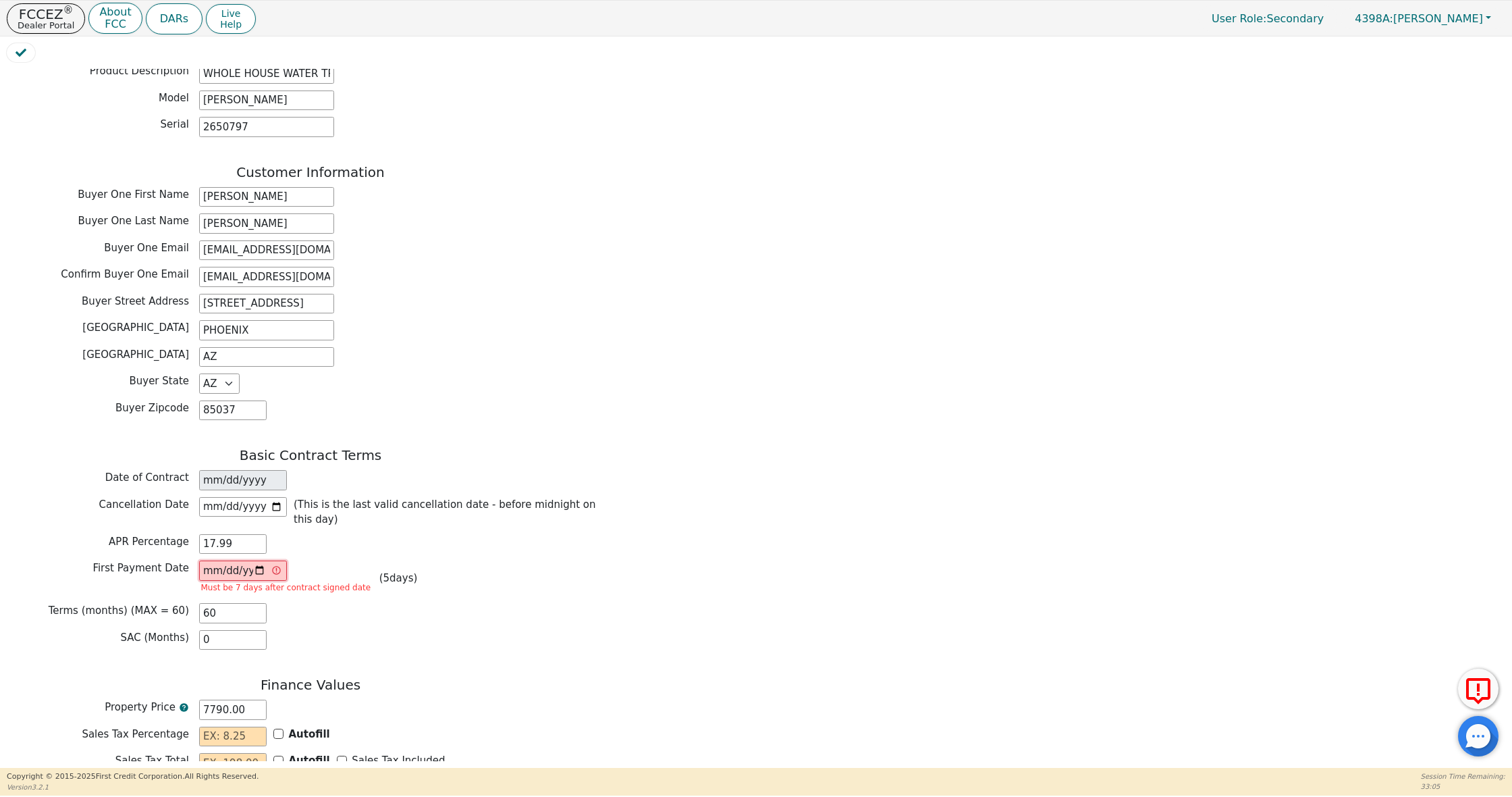
type input "2025-08-21"
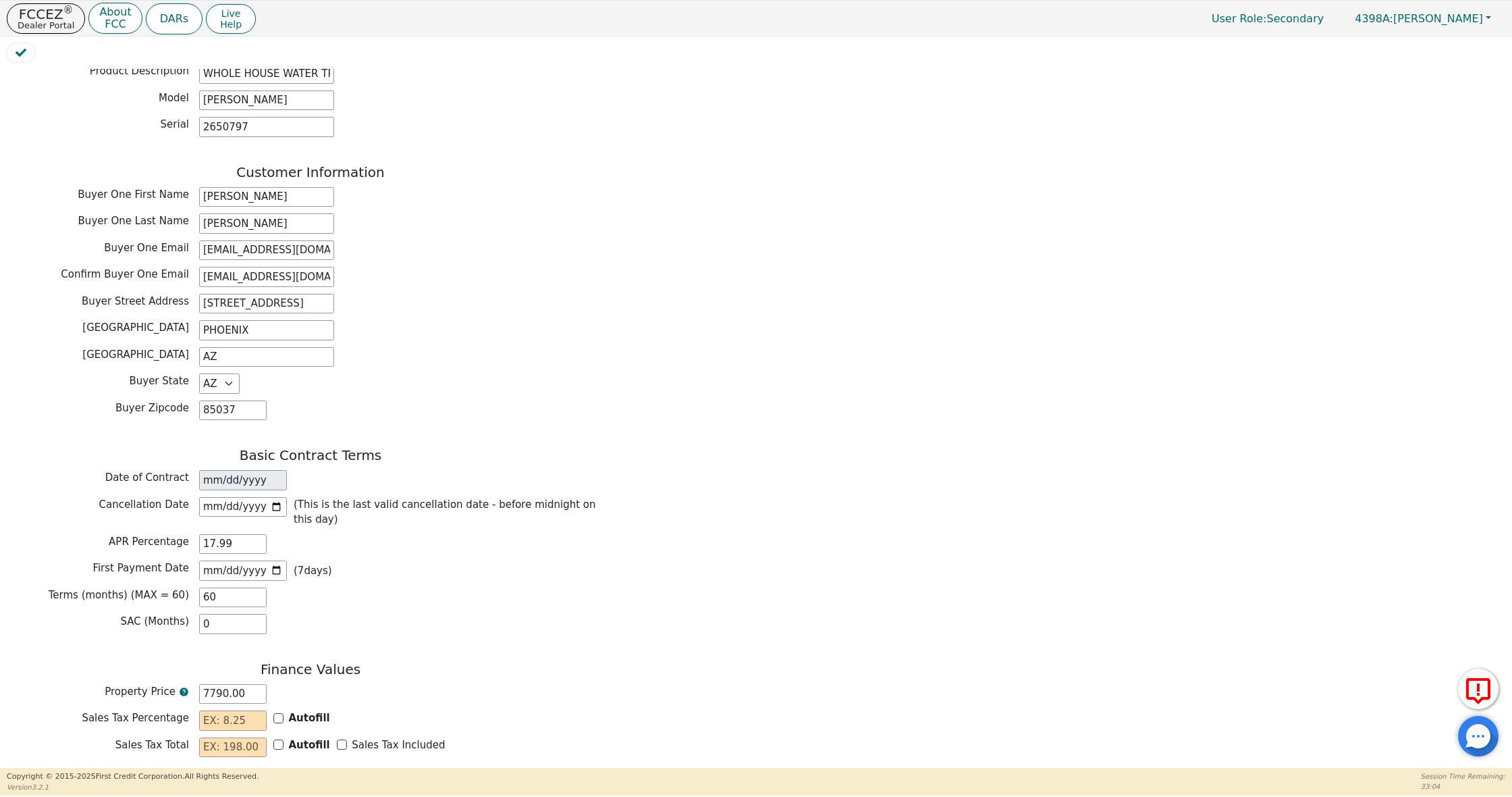
click at [491, 607] on div "Back Electronic Contract Helper Select Contract Language: Español English Spani…" at bounding box center [310, 223] width 608 height 1453
click at [226, 710] on input "text" at bounding box center [232, 720] width 67 height 20
type input "0.00"
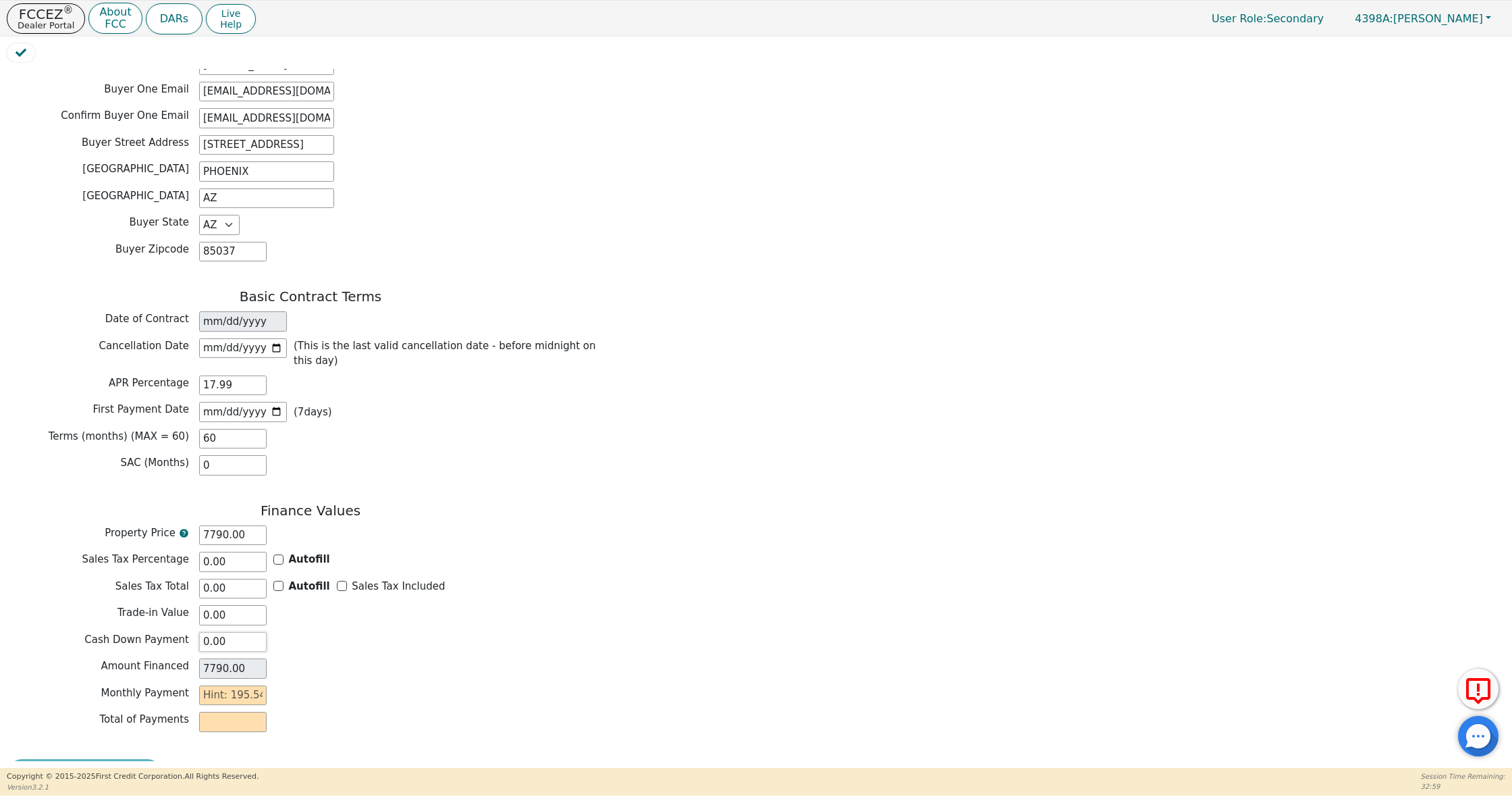
scroll to position [744, 0]
click at [242, 686] on input "text" at bounding box center [232, 697] width 67 height 20
type input "1"
type input "60.00"
type input "19"
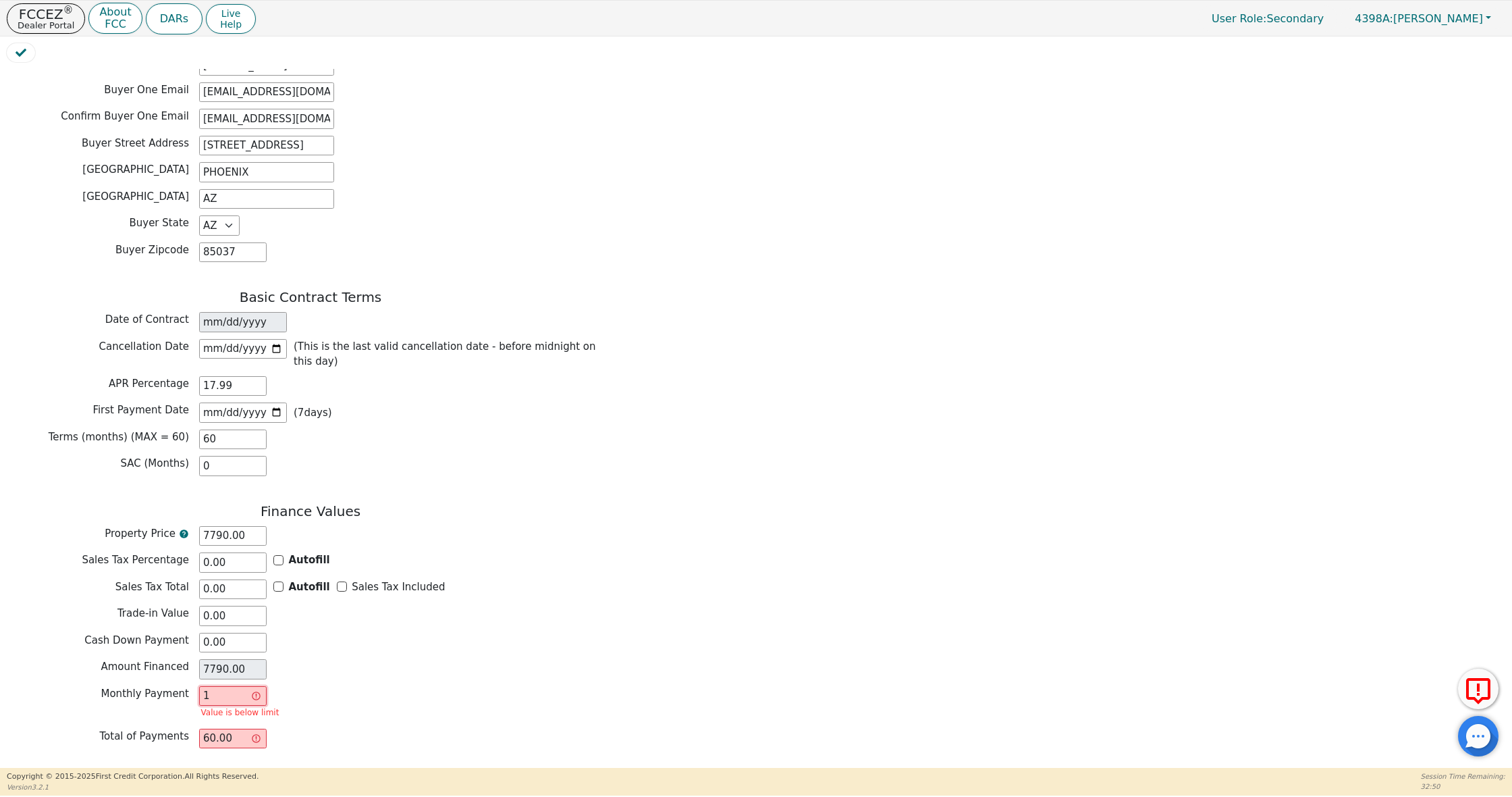
type input "1140.00"
type input "195"
type input "11700.00"
type input "195.5"
type input "11730.00"
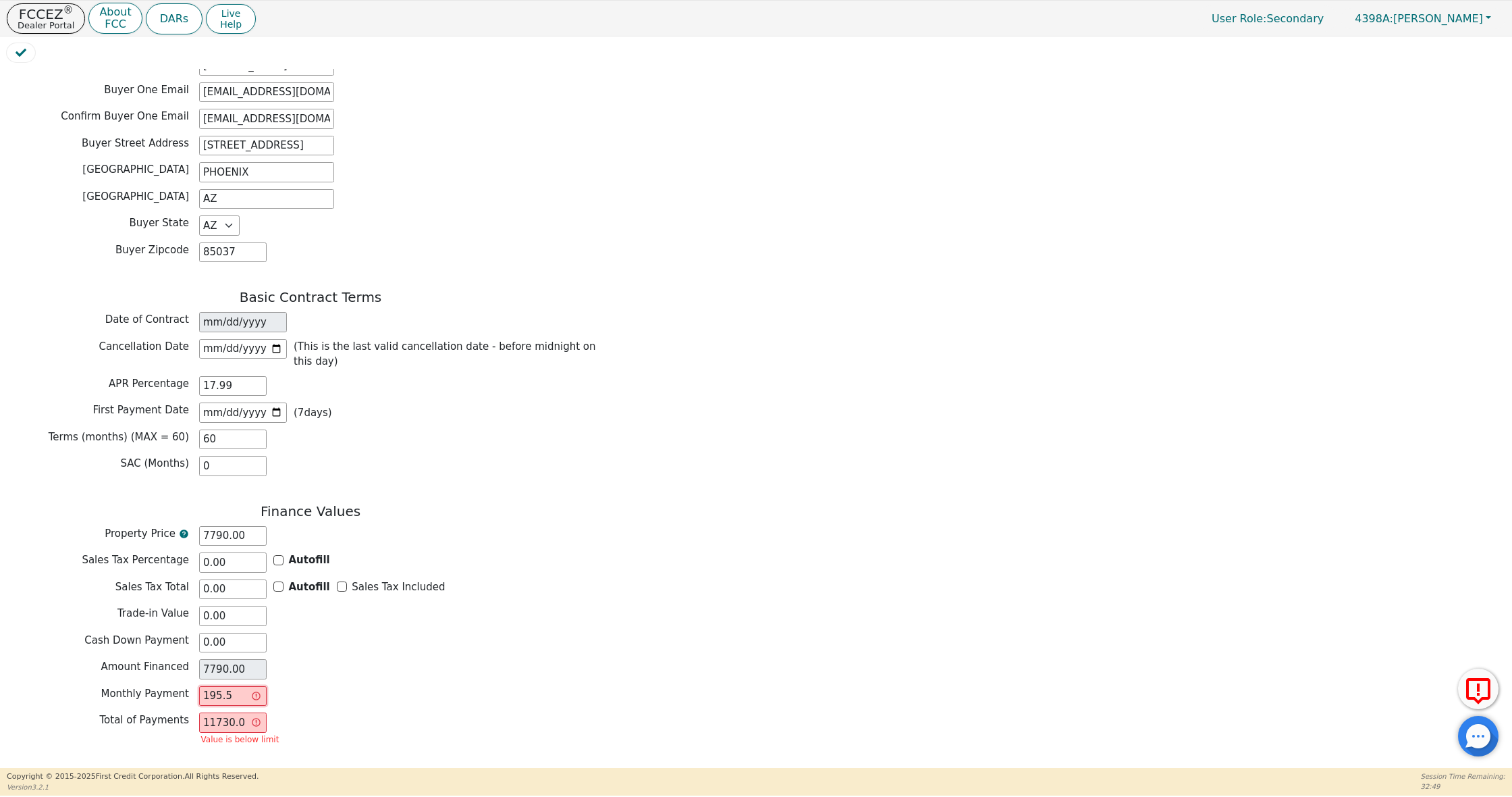
type input "195.54"
type input "11732.40"
type input "195.54"
click at [582, 633] on div "Cash Down Payment 0.00" at bounding box center [310, 643] width 608 height 20
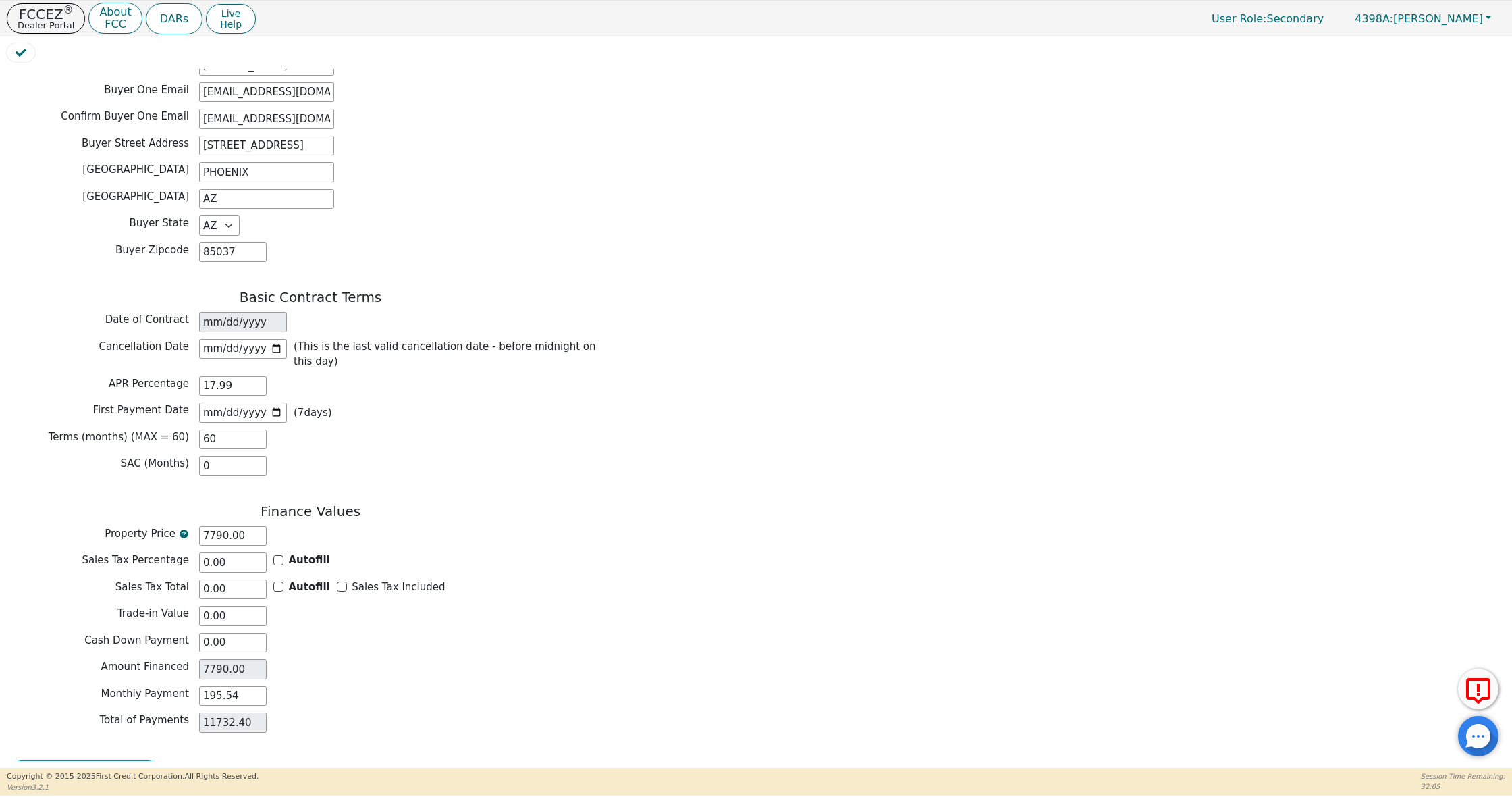
click at [105, 760] on button "Review & Begin Contract" at bounding box center [84, 775] width 156 height 31
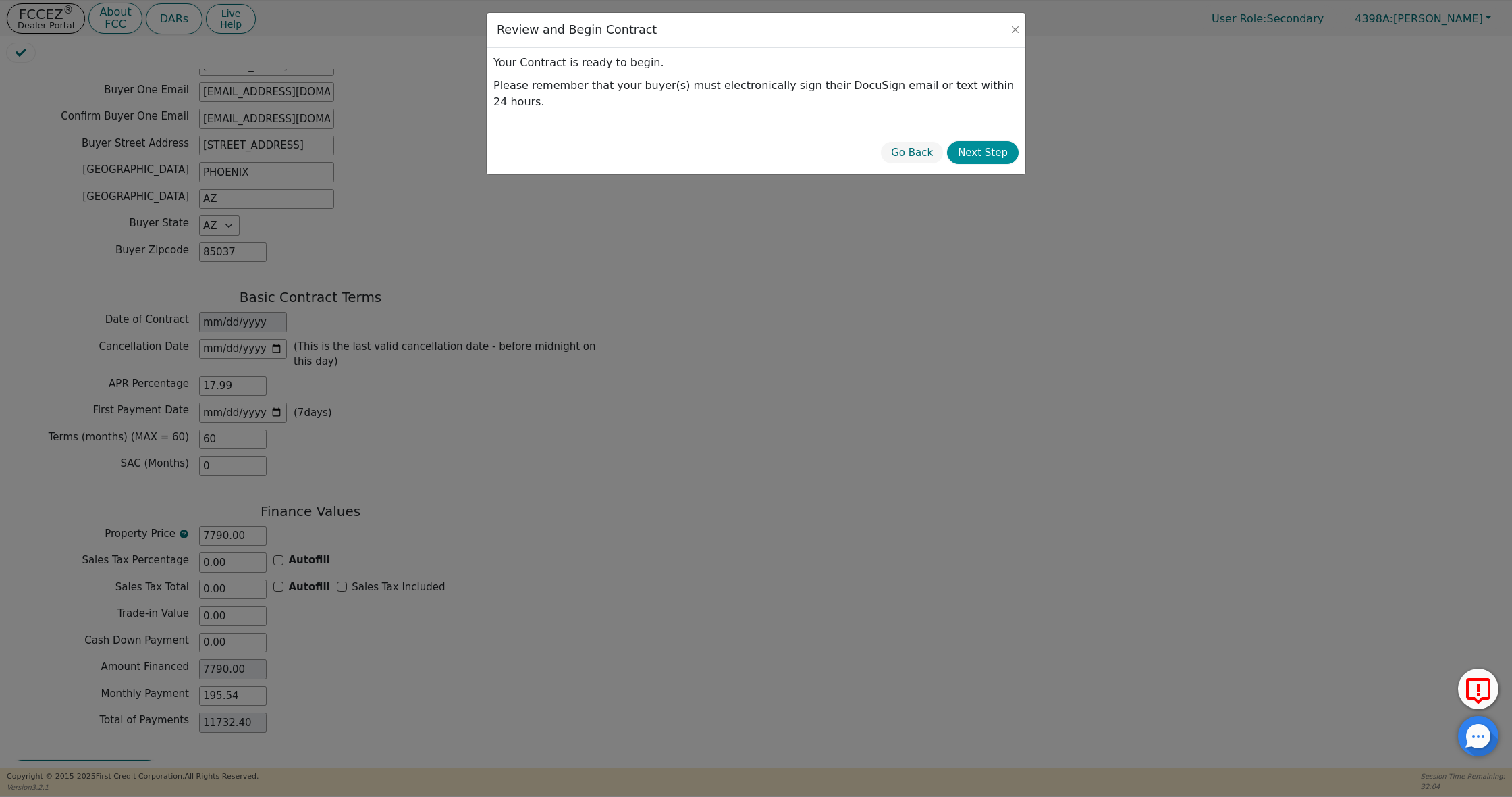
click at [988, 141] on button "Next Step" at bounding box center [983, 153] width 71 height 24
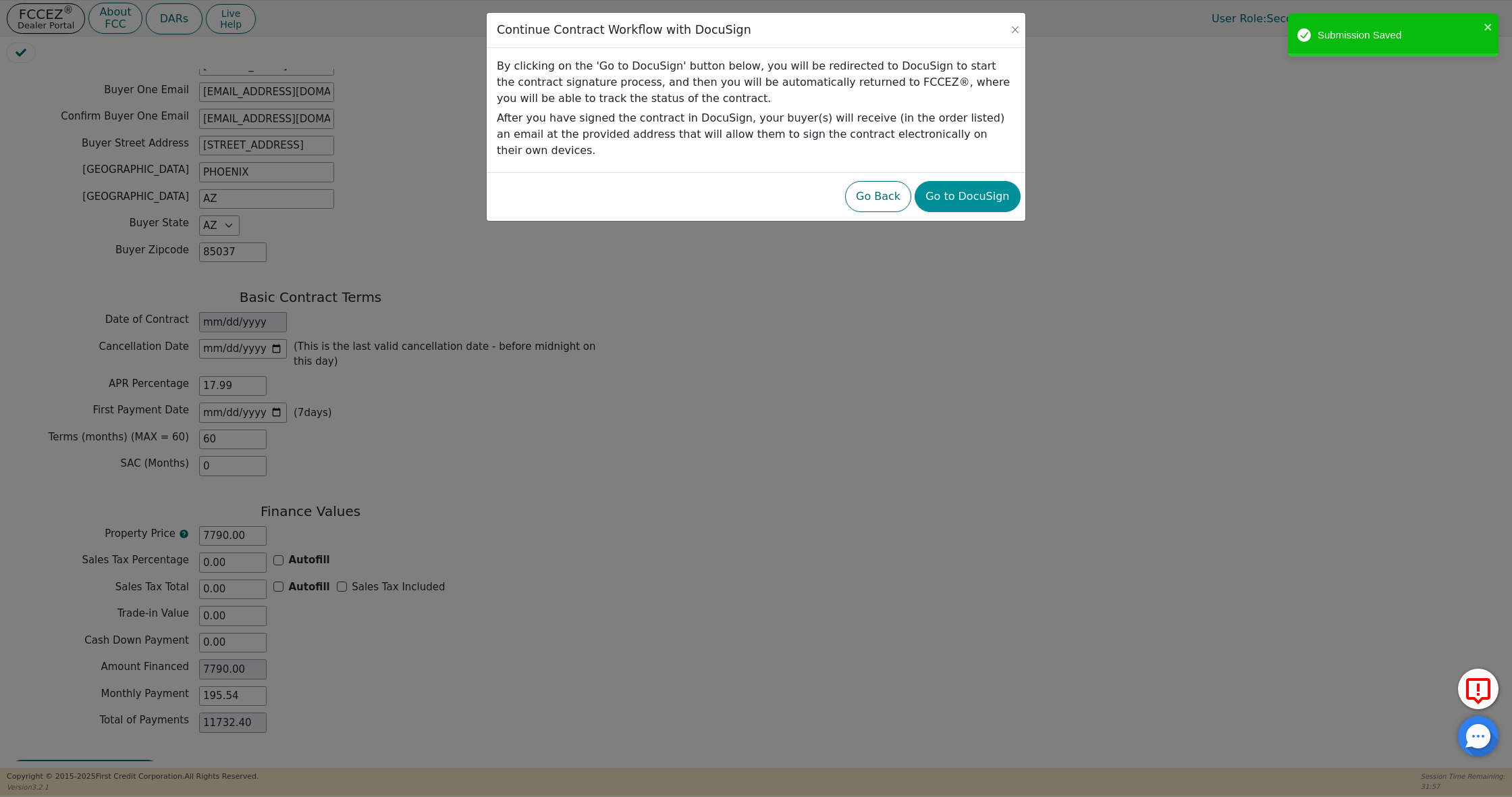
click at [995, 181] on button "Go to DocuSign" at bounding box center [968, 196] width 105 height 31
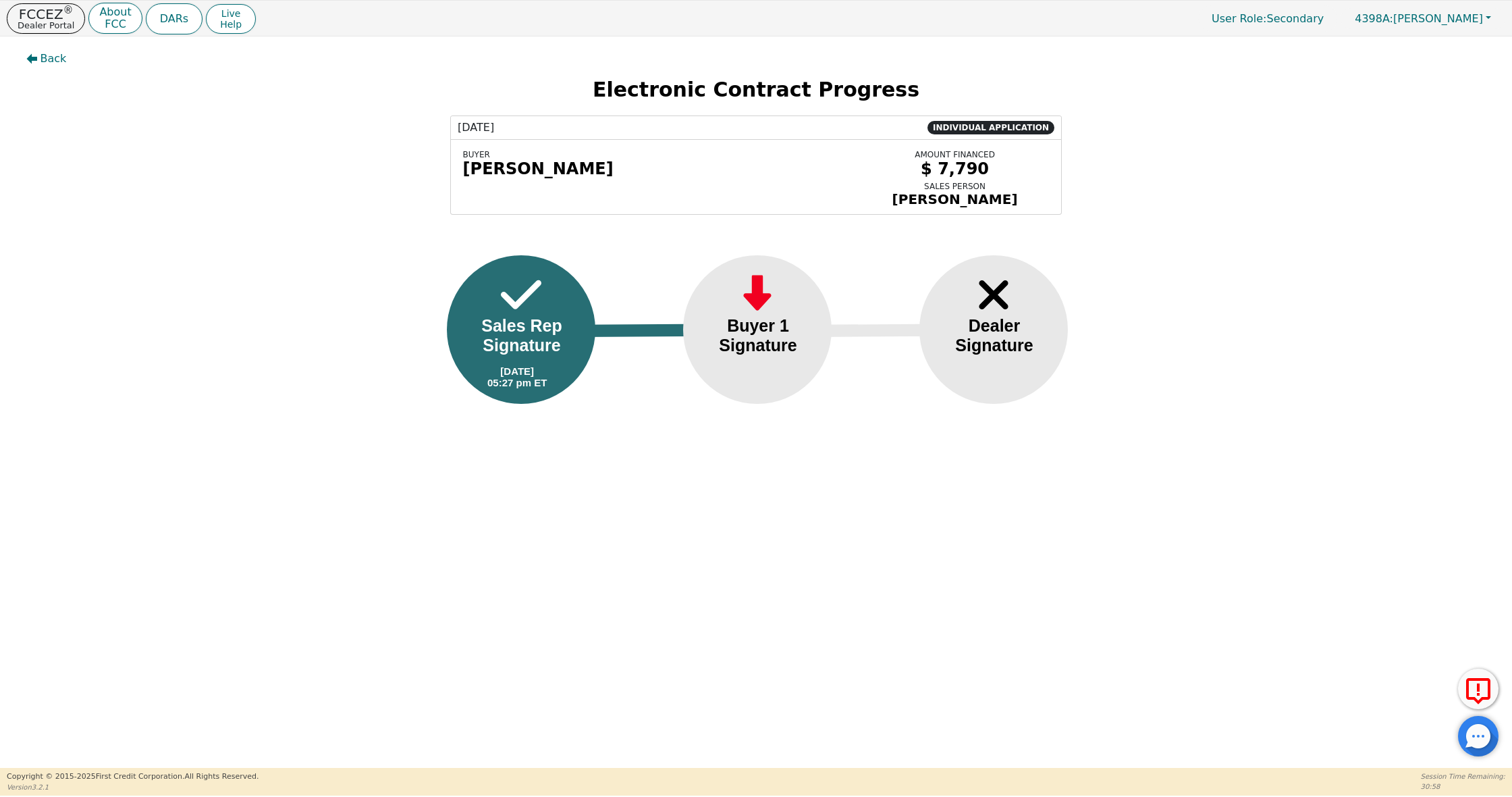
click at [474, 346] on div "Sales Rep Signature" at bounding box center [521, 336] width 110 height 39
click at [560, 306] on div at bounding box center [521, 329] width 149 height 149
click at [821, 105] on div "Electronic Contract Progress" at bounding box center [756, 91] width 1492 height 28
click at [934, 167] on div "$ 7,790" at bounding box center [955, 168] width 189 height 19
click at [978, 173] on div "$ 7,790" at bounding box center [955, 168] width 189 height 19
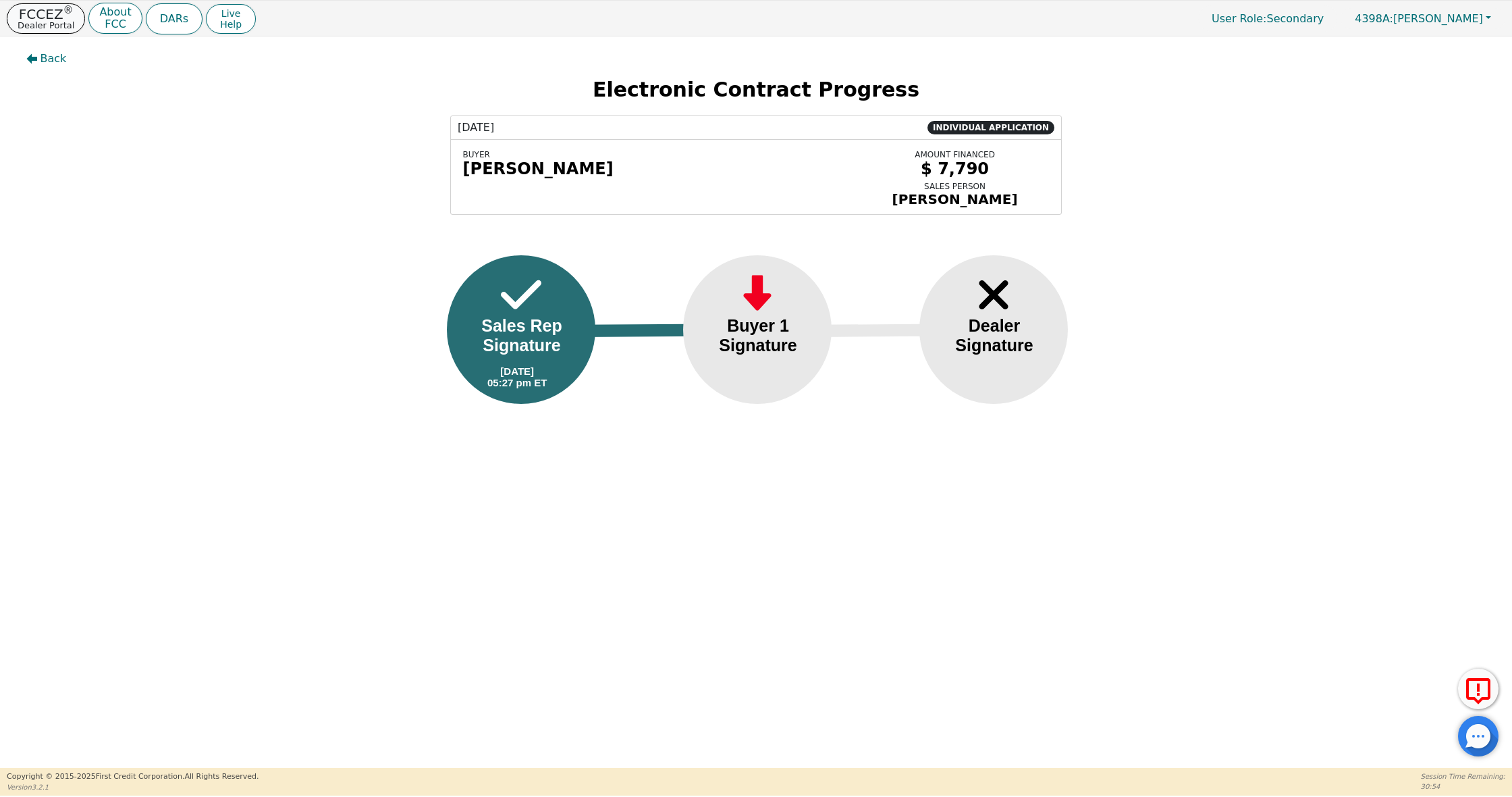
click at [54, 18] on p "FCCEZ ®" at bounding box center [46, 14] width 57 height 14
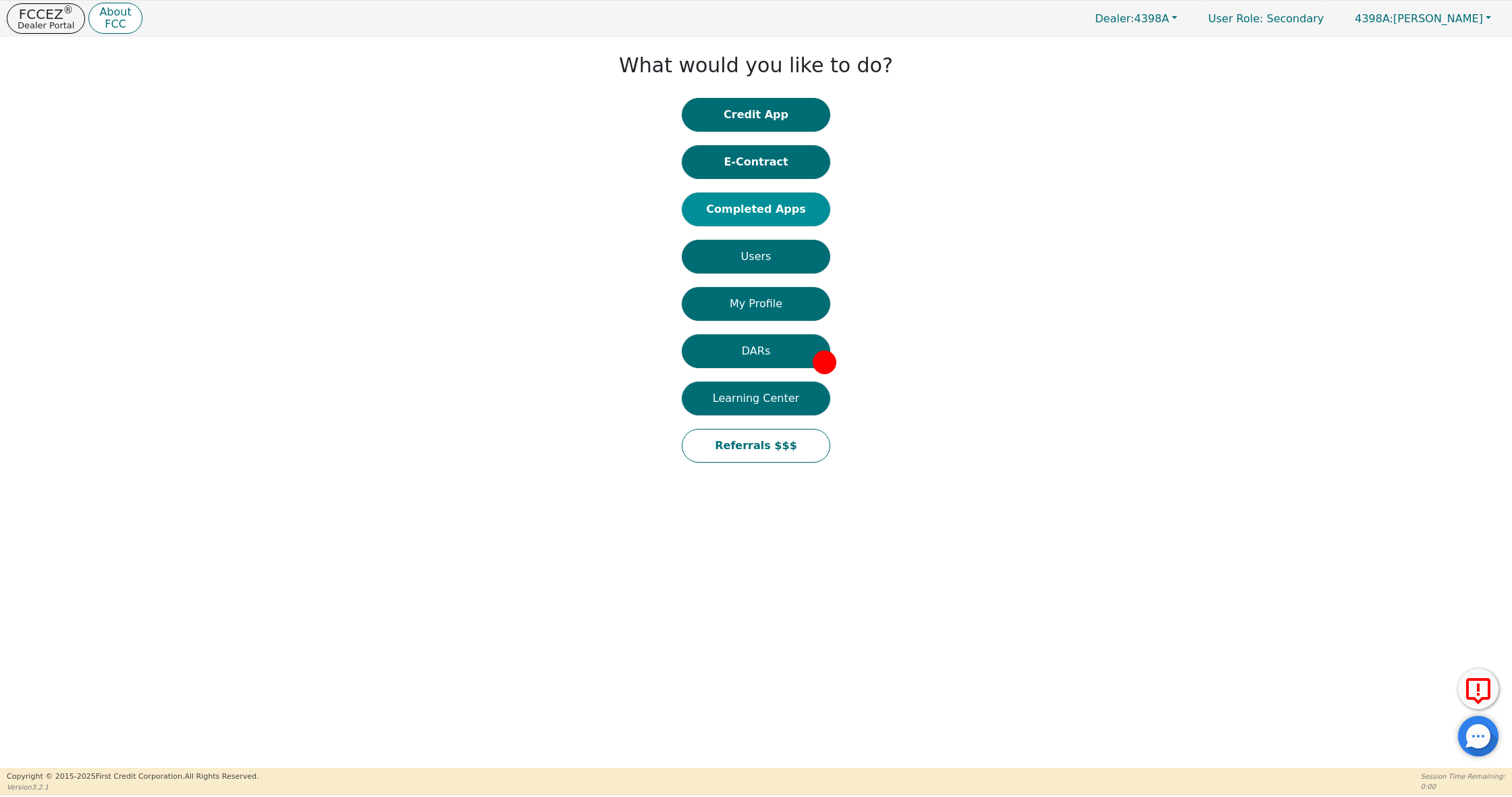
click at [742, 203] on button "Completed Apps" at bounding box center [756, 209] width 149 height 34
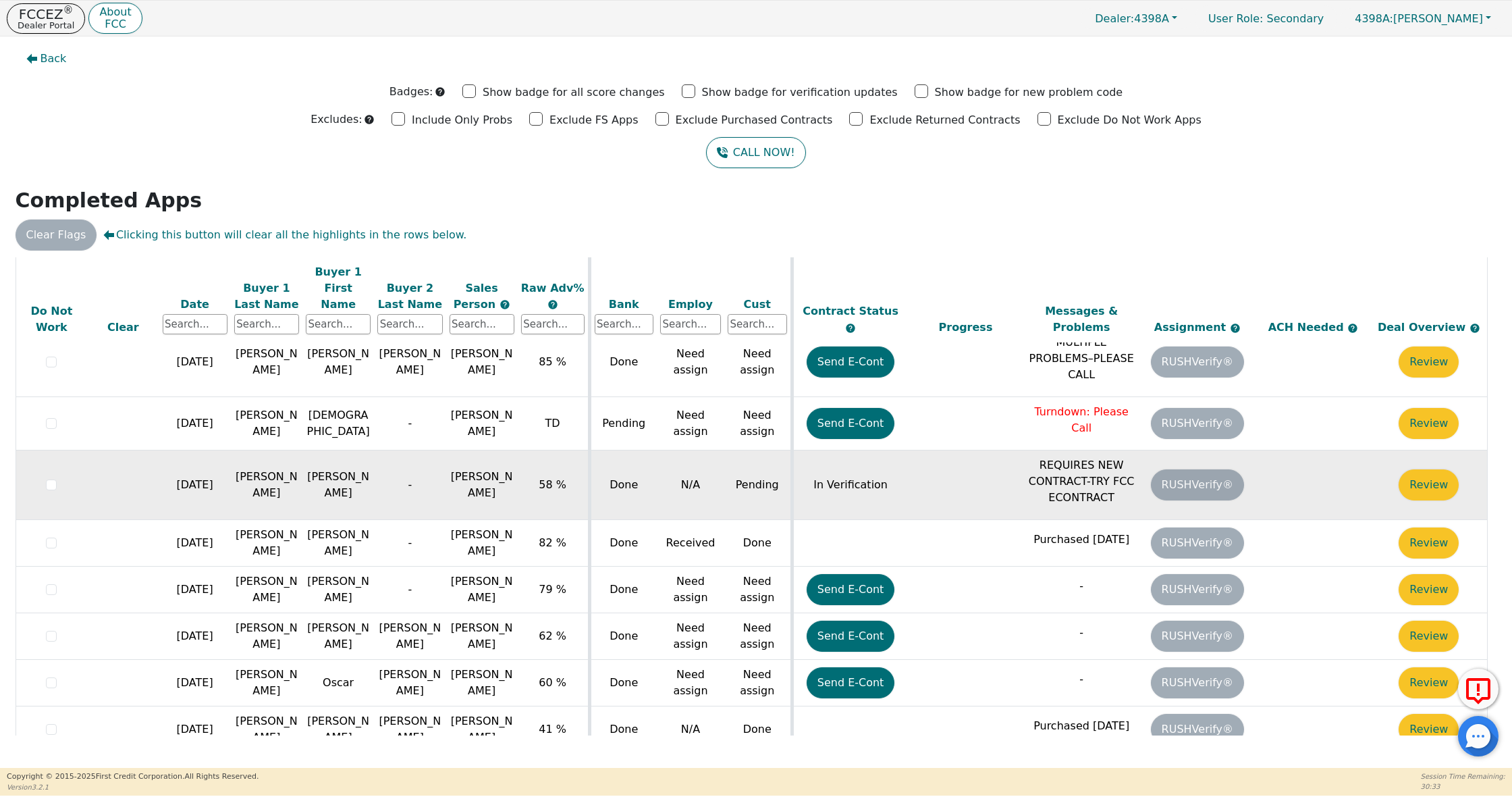
scroll to position [257, 0]
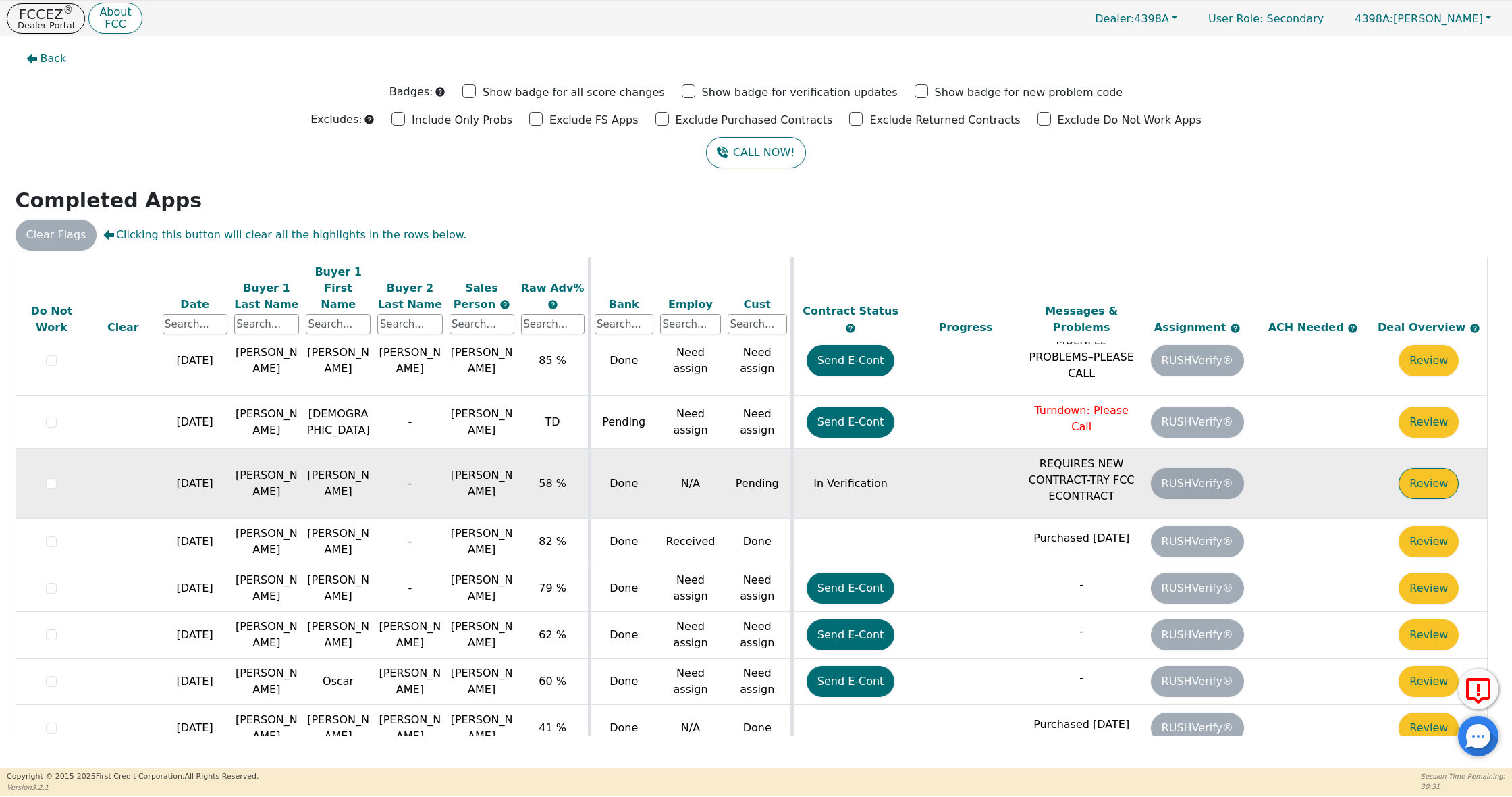
click at [1435, 468] on button "Review" at bounding box center [1429, 483] width 60 height 31
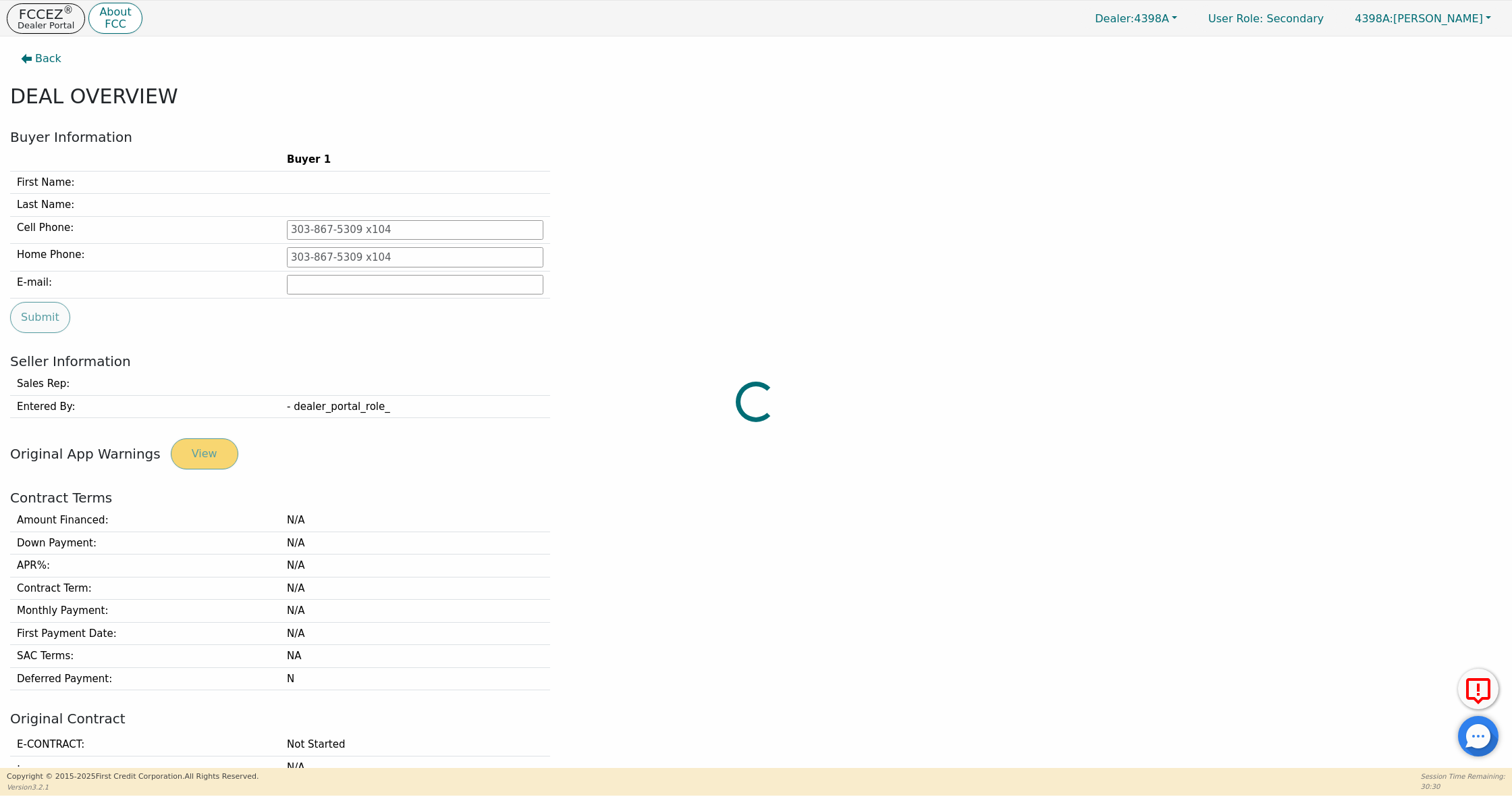
type input "[PHONE_NUMBER]"
type input "[EMAIL_ADDRESS][DOMAIN_NAME]"
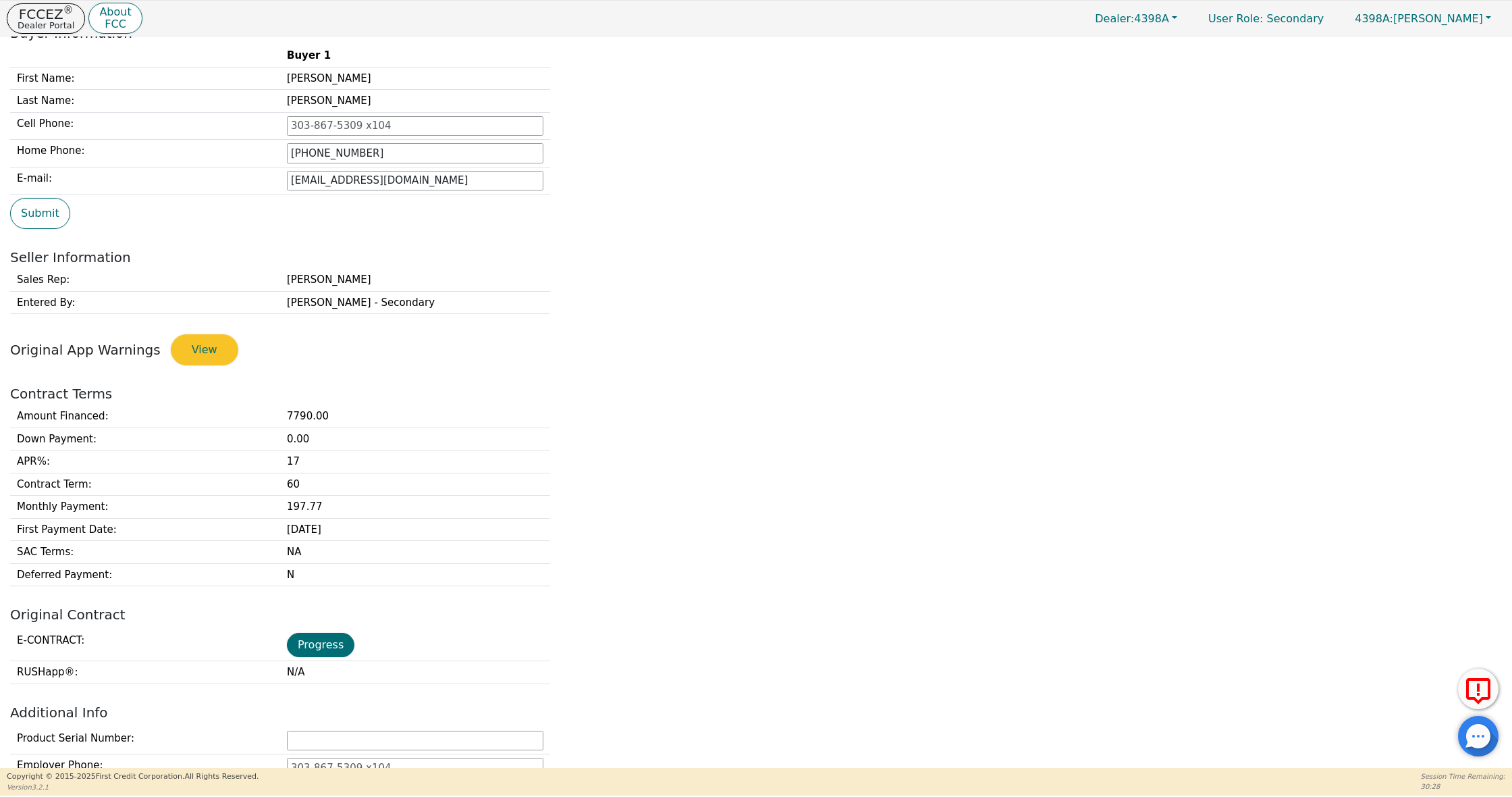
scroll to position [105, 0]
drag, startPoint x: 333, startPoint y: 503, endPoint x: 286, endPoint y: 498, distance: 47.3
click at [286, 498] on td "197.77" at bounding box center [415, 506] width 270 height 23
copy td "197.77"
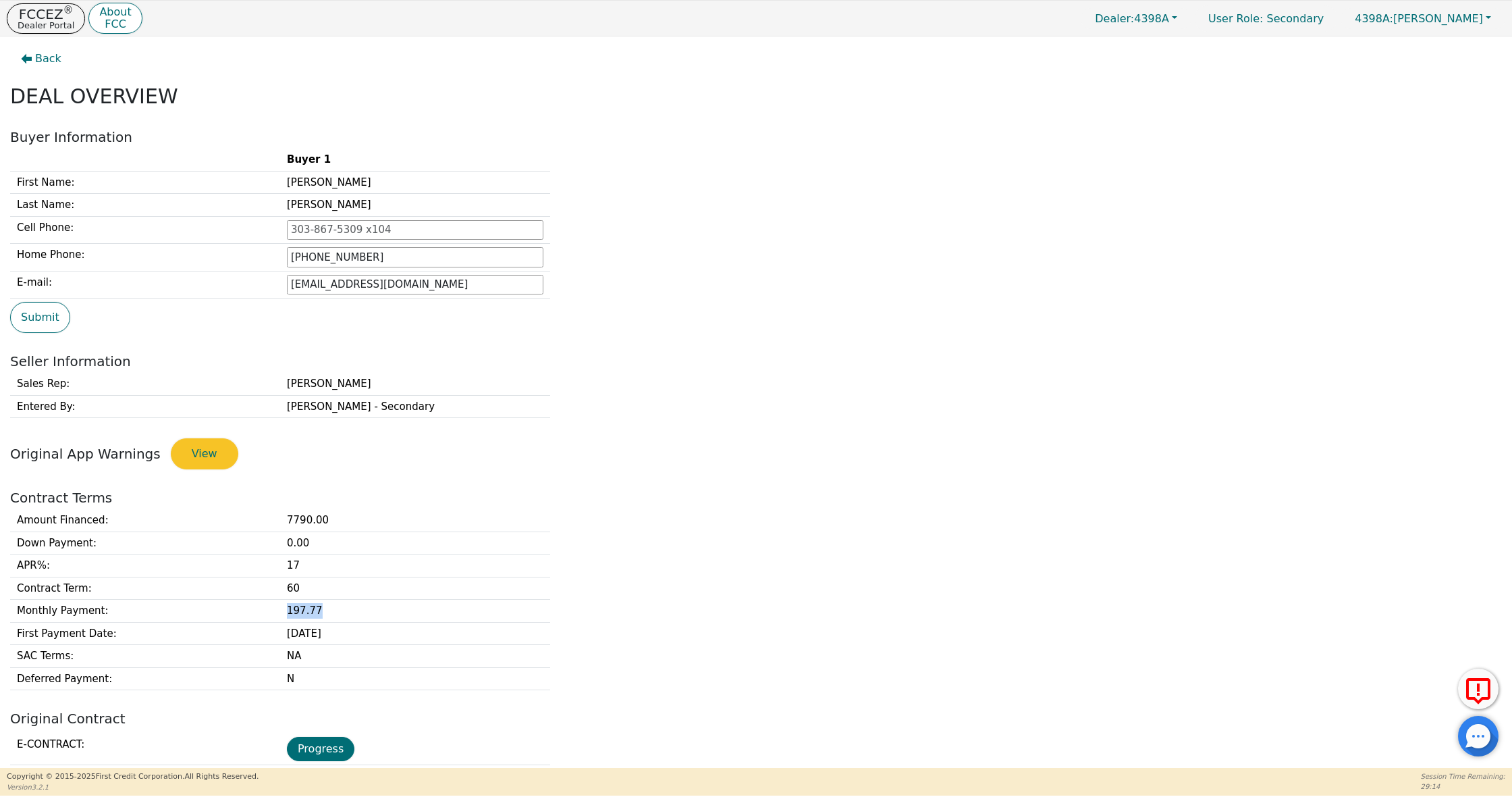
scroll to position [0, 0]
click at [44, 16] on p "FCCEZ ®" at bounding box center [46, 14] width 57 height 14
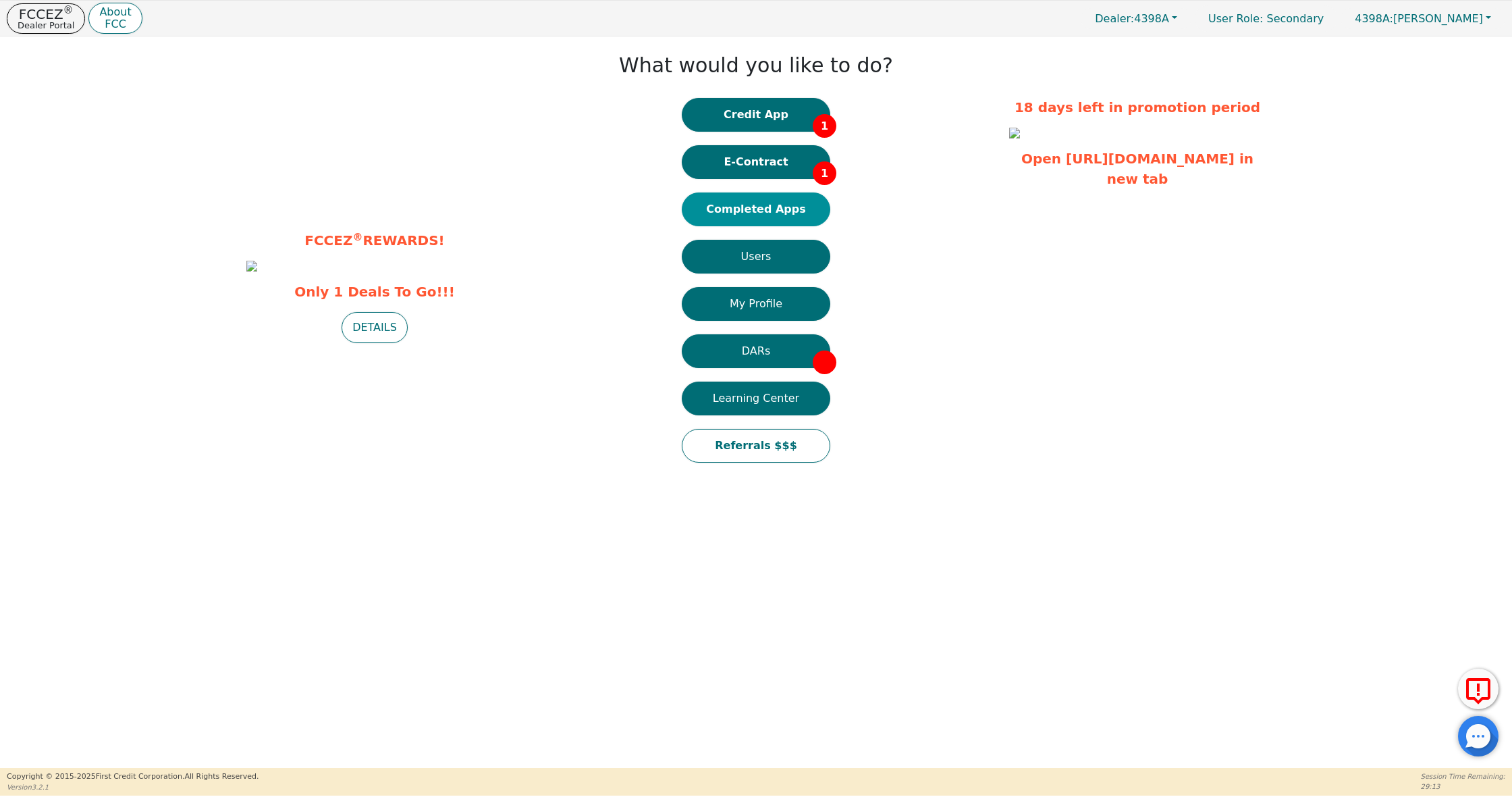
click at [748, 214] on button "Completed Apps" at bounding box center [756, 209] width 149 height 34
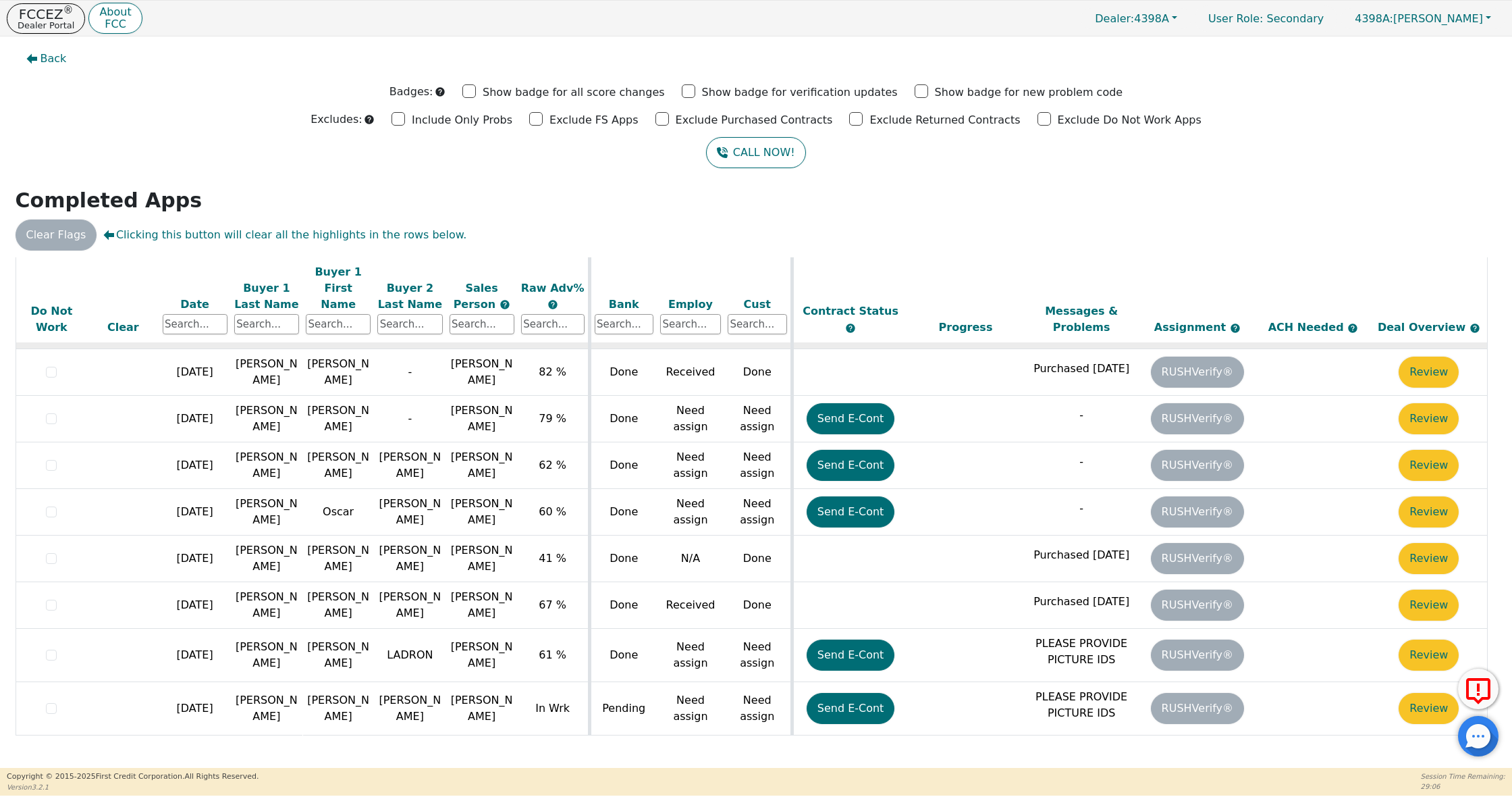
scroll to position [425, 0]
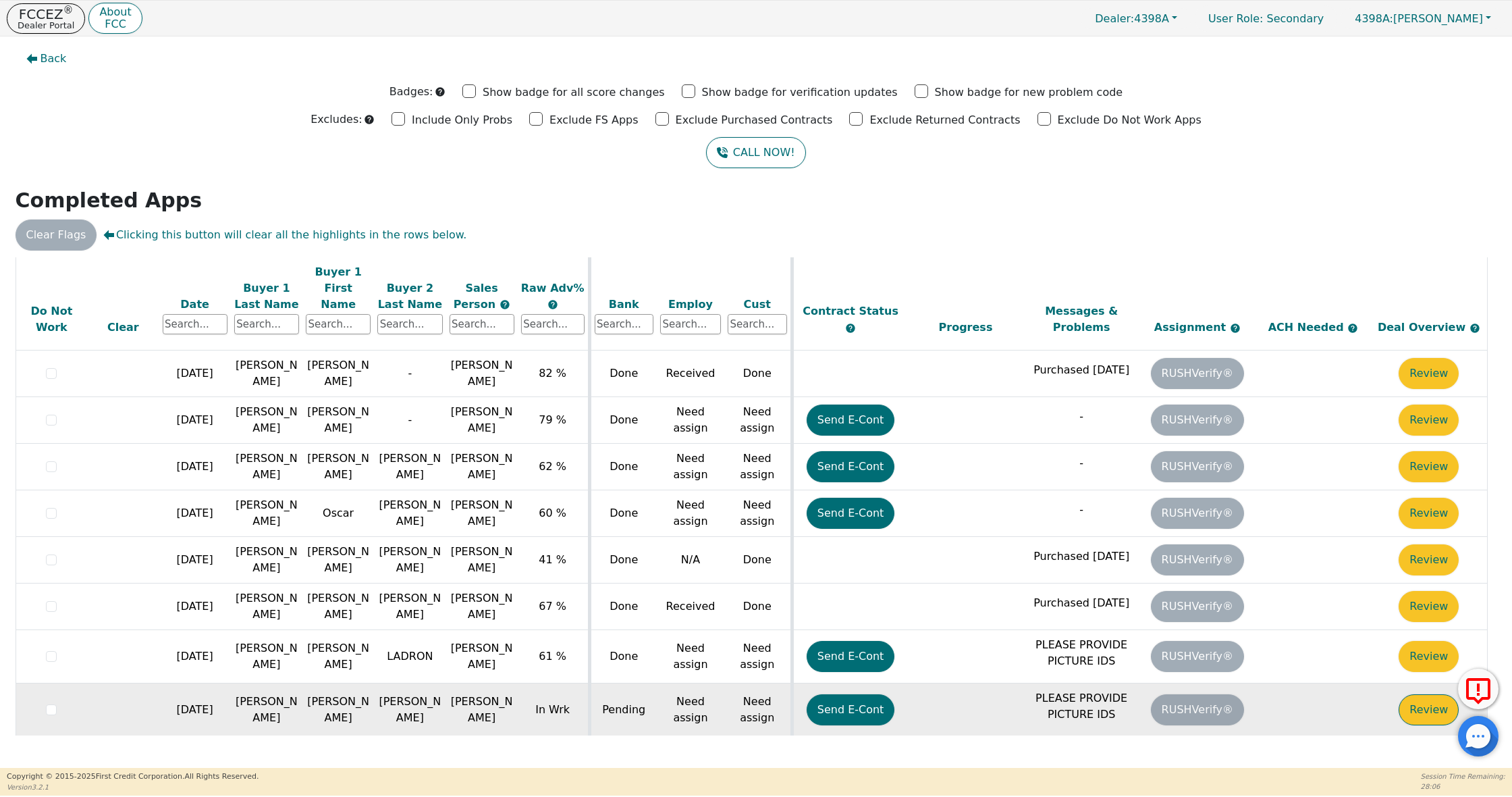
click at [1417, 694] on button "Review" at bounding box center [1429, 709] width 60 height 31
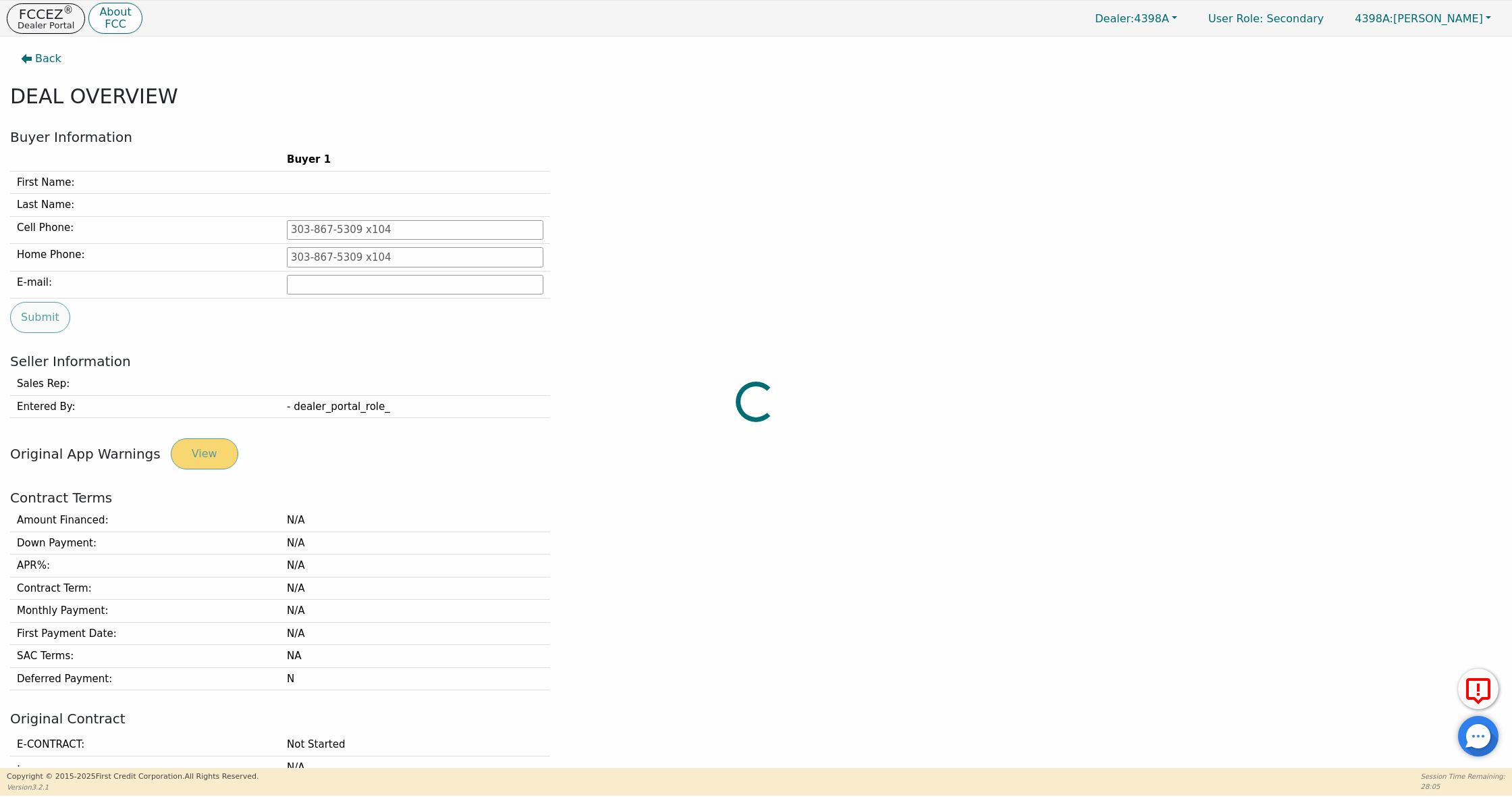
type input "[PHONE_NUMBER]"
type input "[EMAIL_ADDRESS][DOMAIN_NAME]"
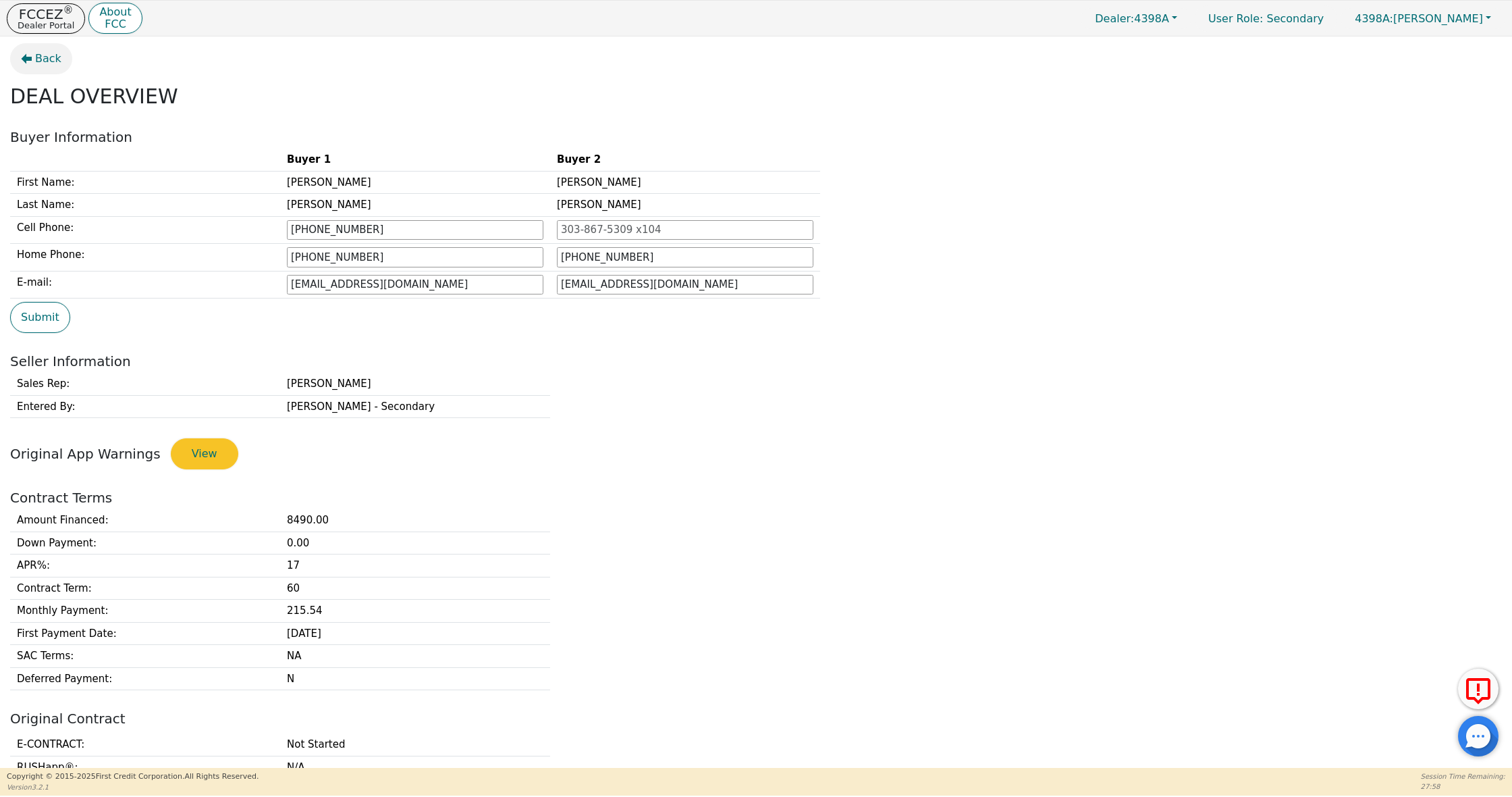
click at [43, 50] on button "Back" at bounding box center [41, 59] width 62 height 31
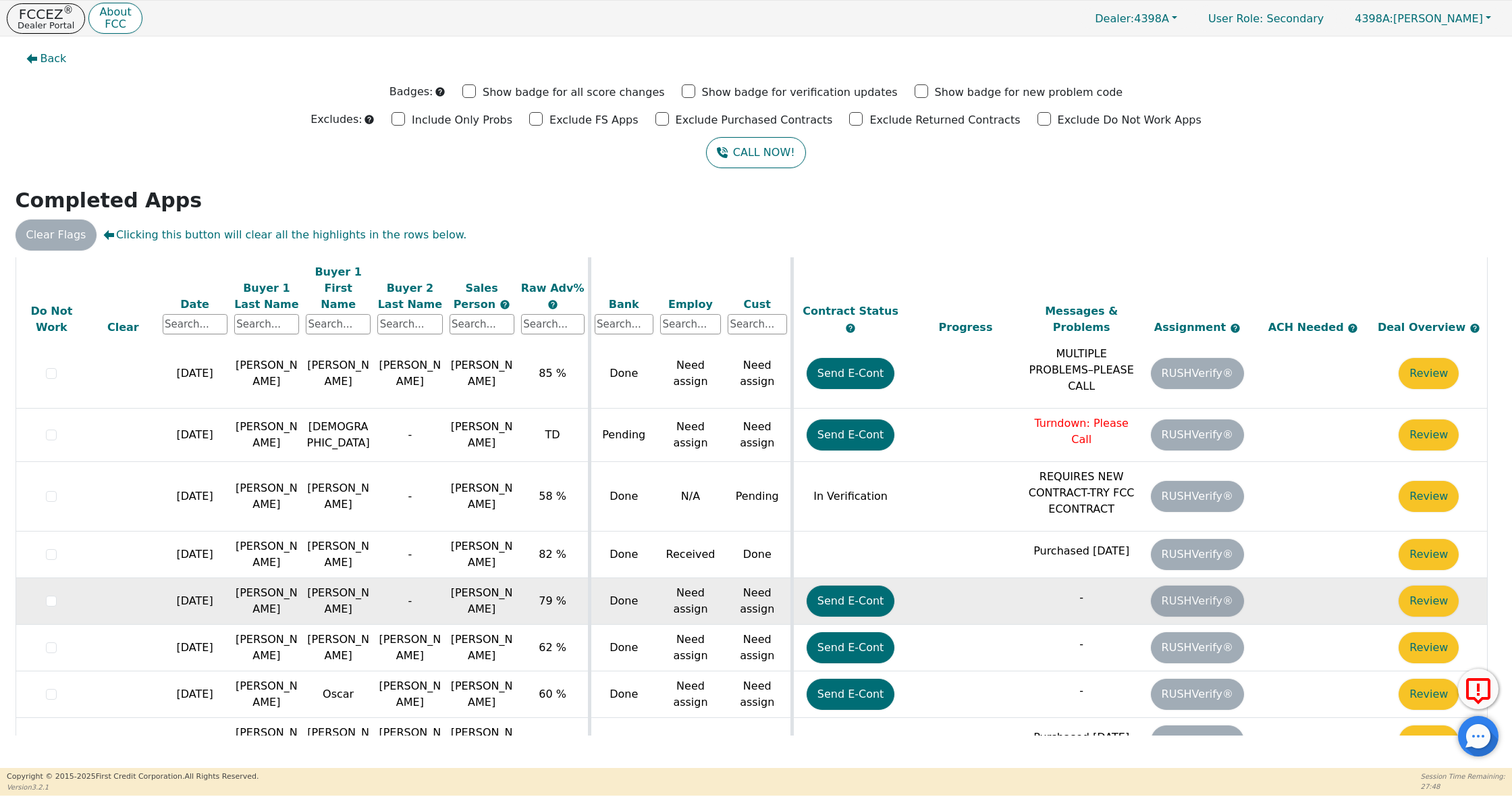
scroll to position [237, 0]
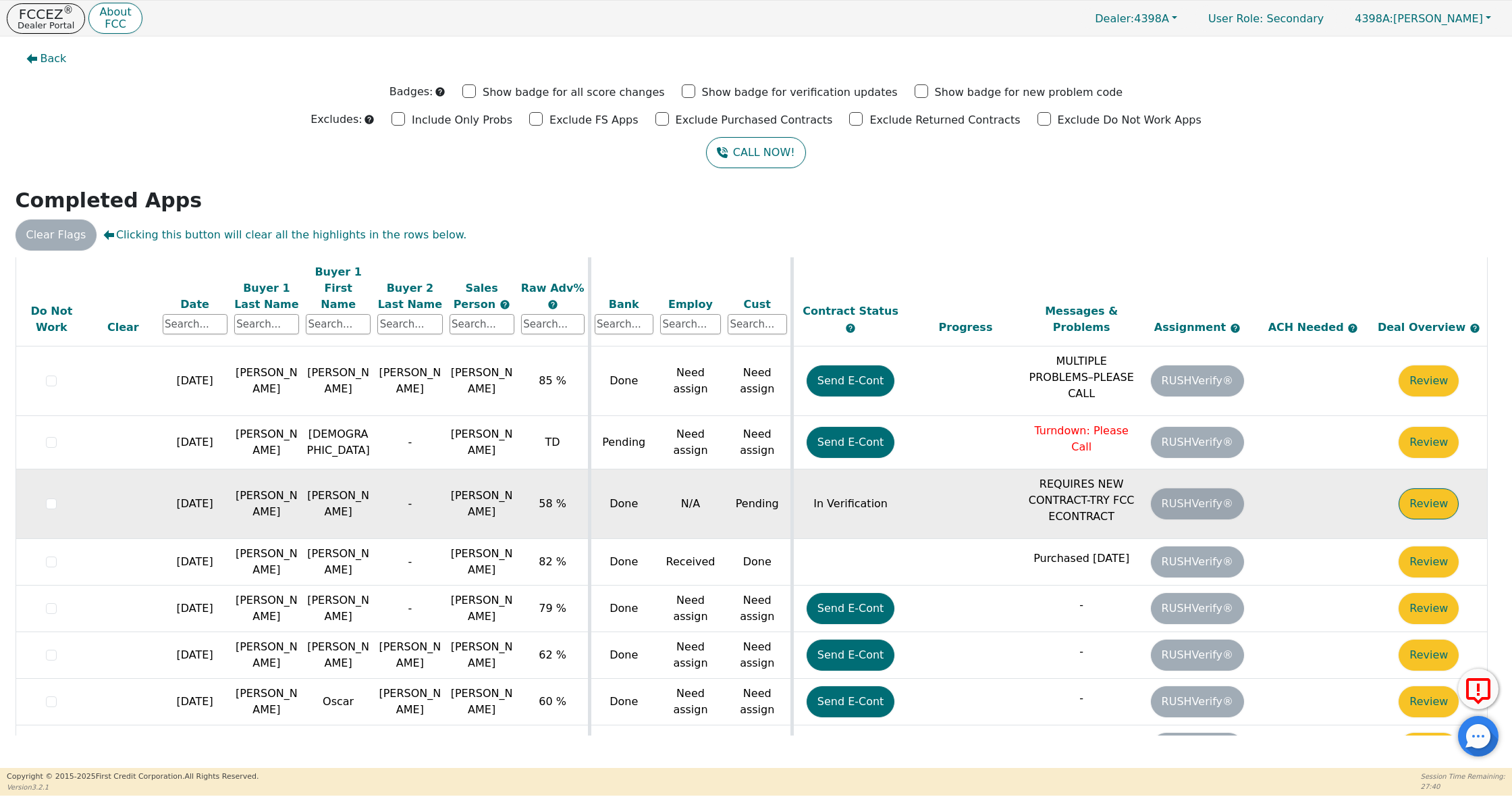
click at [1437, 488] on button "Review" at bounding box center [1429, 504] width 60 height 31
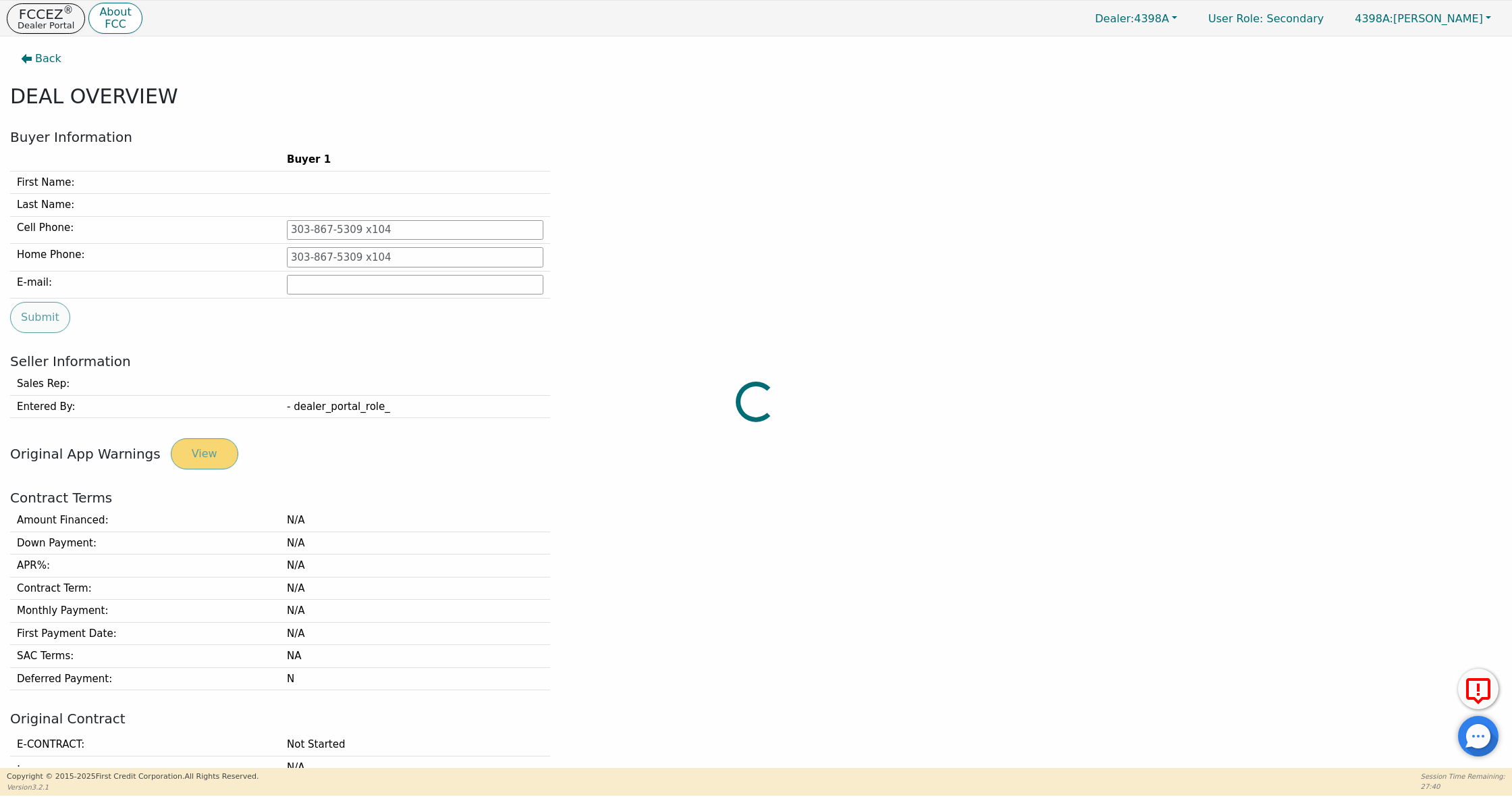
type input "[PHONE_NUMBER]"
type input "[EMAIL_ADDRESS][DOMAIN_NAME]"
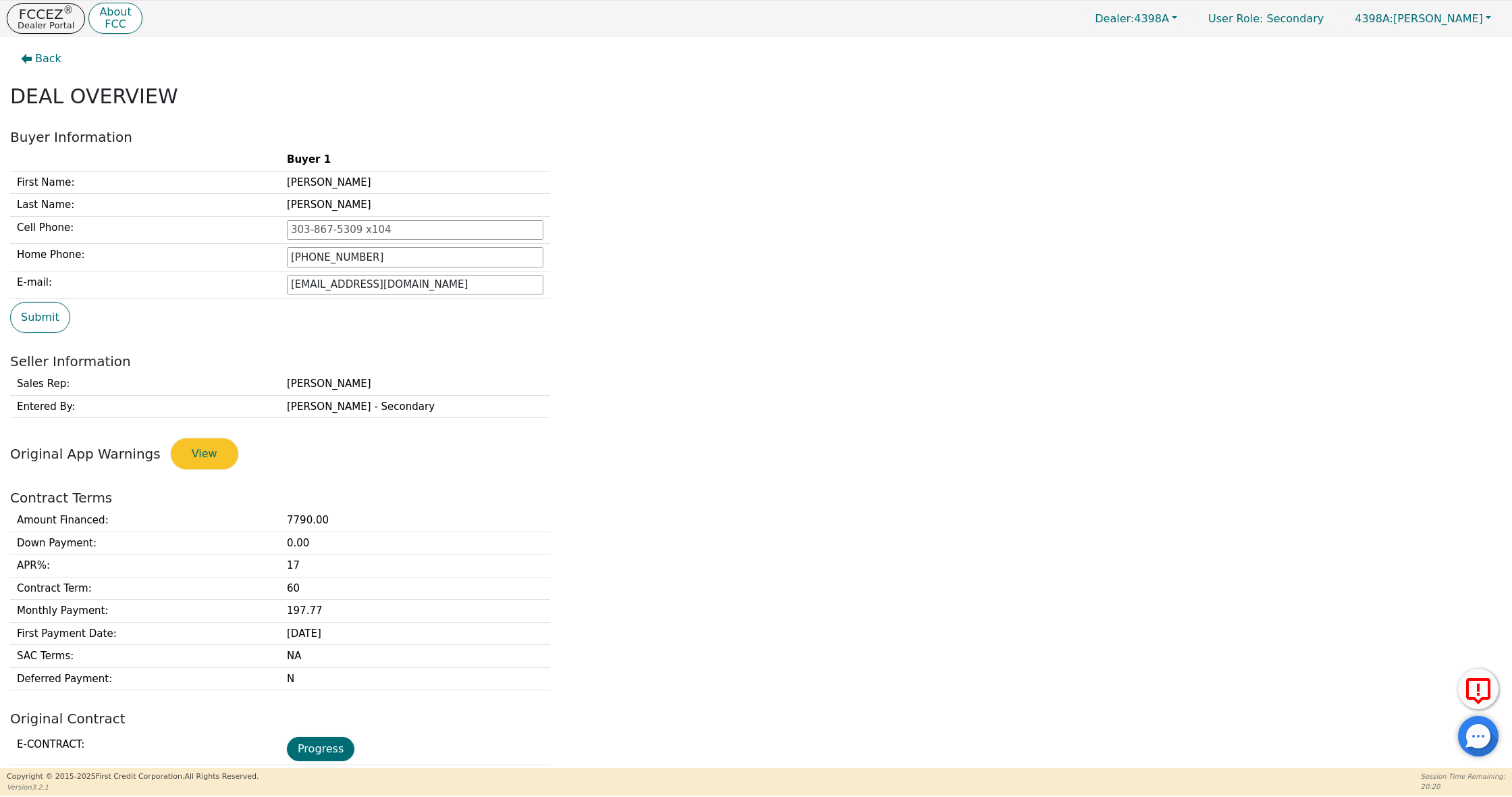
click at [55, 35] on div "FCCEZ ® Dealer Portal About FCC Dealer: 4398A User Role : Secondary 4398A: [PER…" at bounding box center [756, 18] width 1512 height 35
click at [54, 56] on span "Back" at bounding box center [48, 59] width 26 height 16
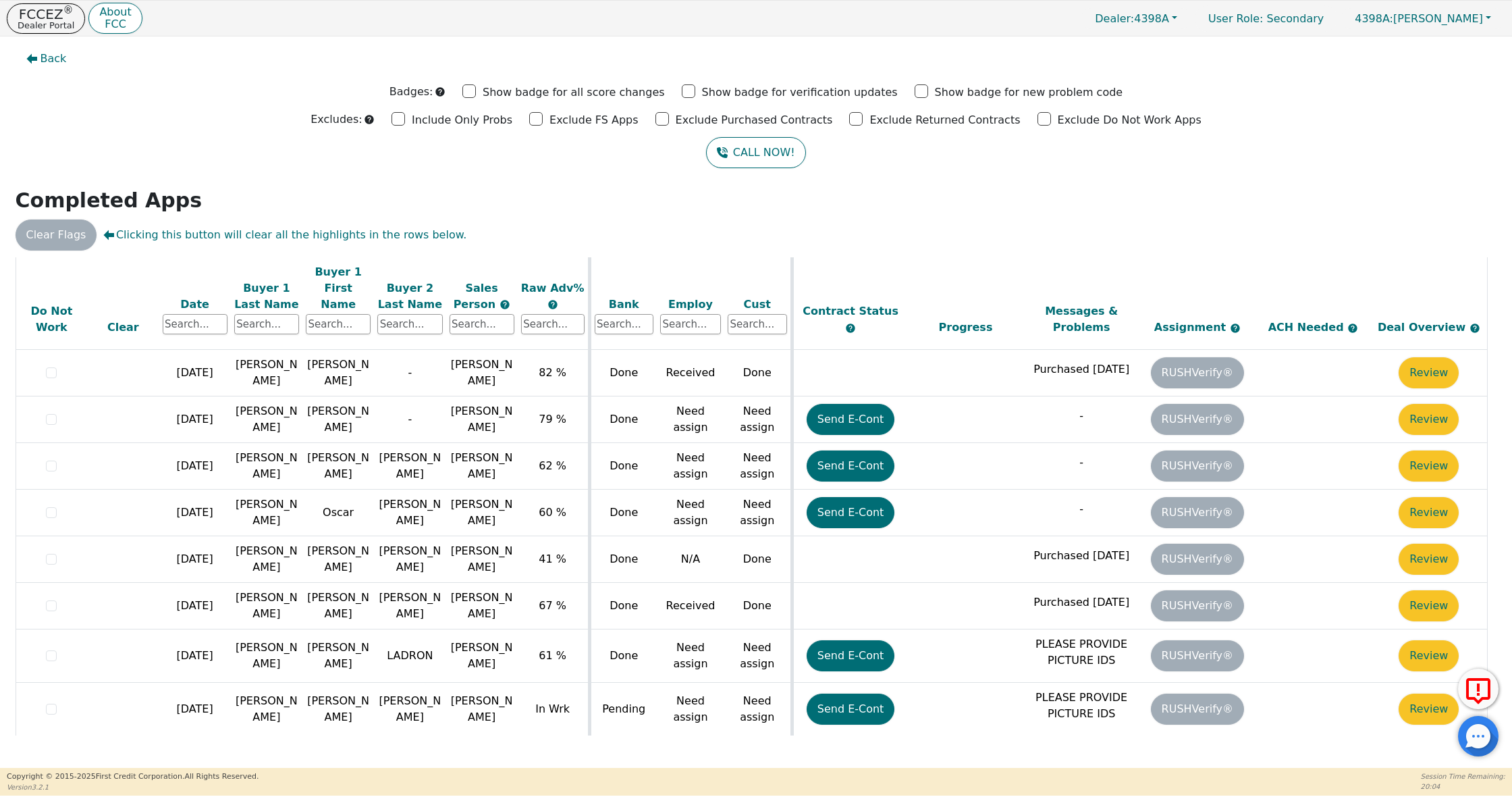
scroll to position [425, 0]
